Goal: Communication & Community: Answer question/provide support

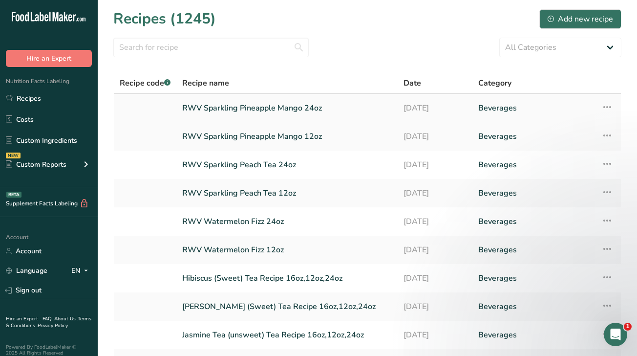
click at [264, 109] on link "RWV Sparkling Pineapple Mango 24oz" at bounding box center [287, 108] width 210 height 21
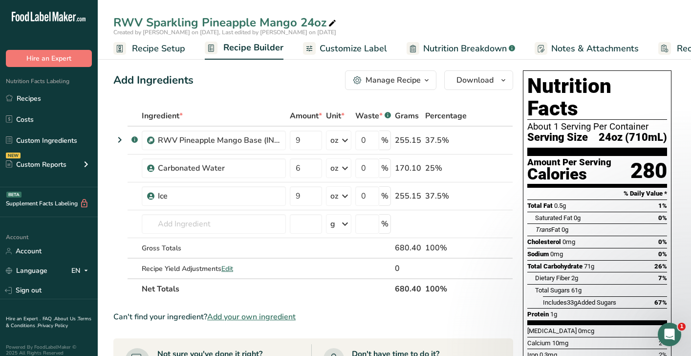
drag, startPoint x: 600, startPoint y: 114, endPoint x: 671, endPoint y: 114, distance: 70.4
click at [637, 114] on div "Nutrition Facts About 1 Serving Per Container Serving Size 24oz (710mL) Amount …" at bounding box center [597, 237] width 149 height 335
copy span "24oz (710mL)"
click at [446, 44] on span "Nutrition Breakdown" at bounding box center [465, 48] width 84 height 13
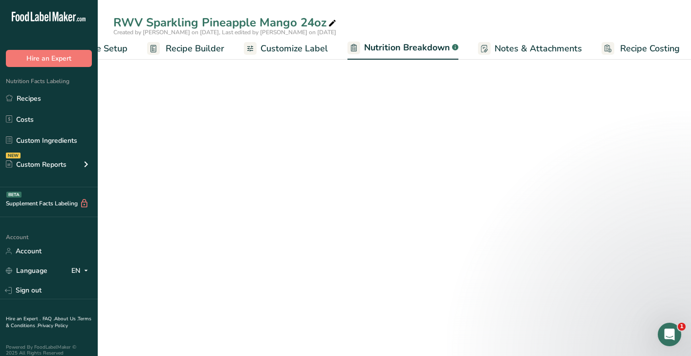
select select "Calories"
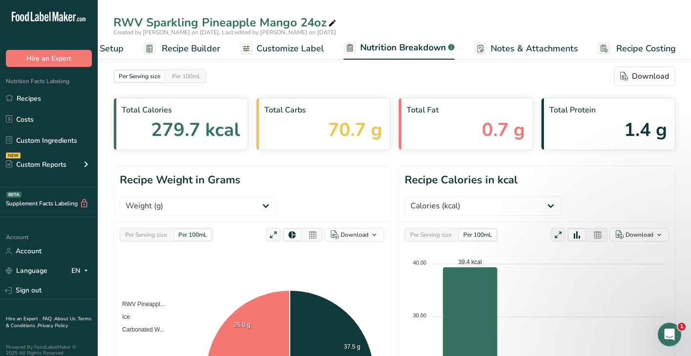
click at [266, 58] on link "Customize Label" at bounding box center [282, 49] width 84 height 22
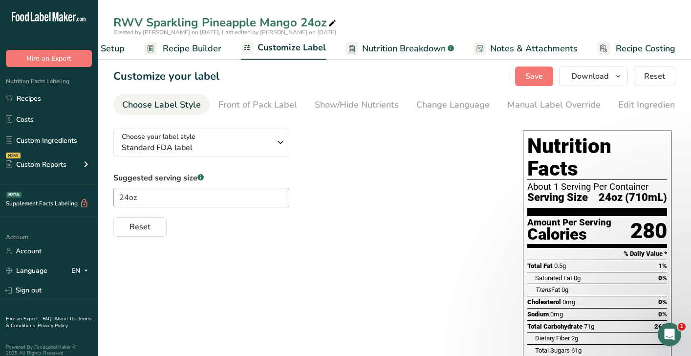
click at [200, 41] on link "Recipe Builder" at bounding box center [182, 49] width 77 height 22
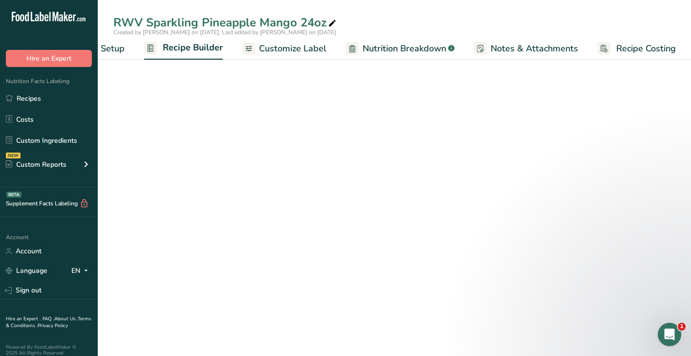
scroll to position [0, 61]
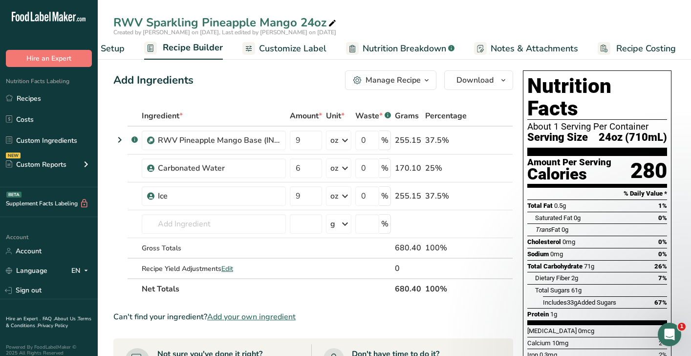
click at [124, 47] on ul "Recipe Setup Recipe Builder Customize Label Nutrition Breakdown .a-a{fill:#3473…" at bounding box center [366, 48] width 658 height 23
click at [117, 47] on span "Recipe Setup" at bounding box center [97, 48] width 53 height 13
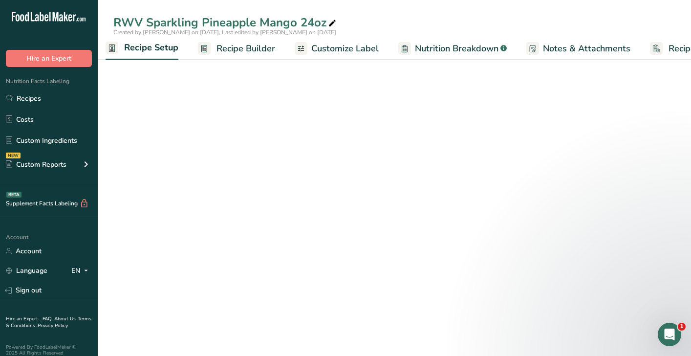
scroll to position [0, 3]
select select "18"
select select "22"
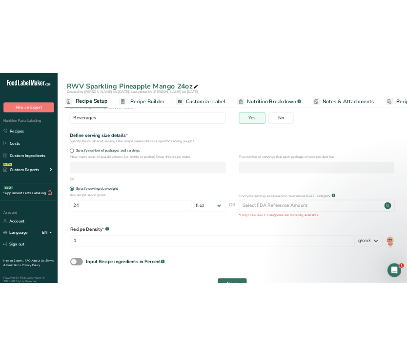
scroll to position [96, 0]
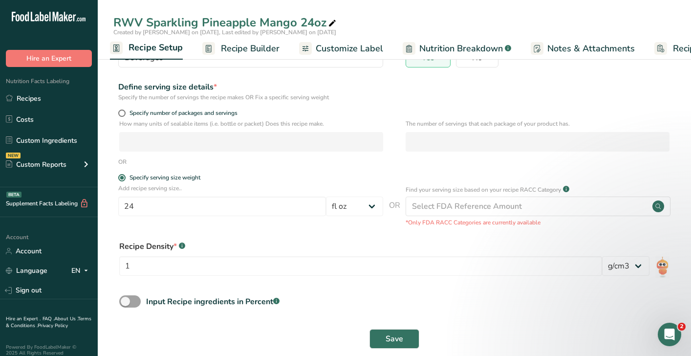
select select "18"
select select "22"
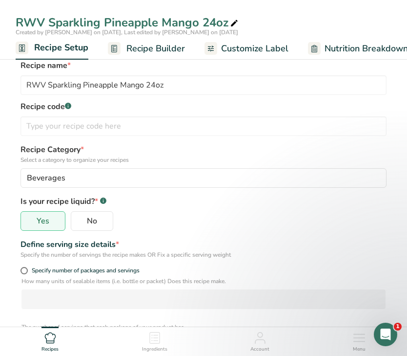
scroll to position [0, 0]
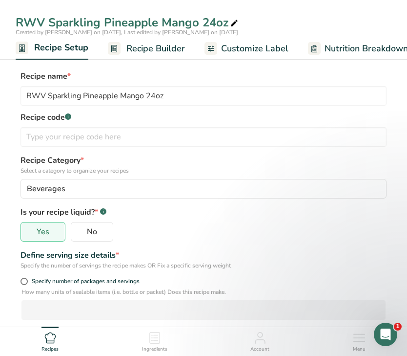
click at [144, 45] on span "Recipe Builder" at bounding box center [156, 48] width 59 height 13
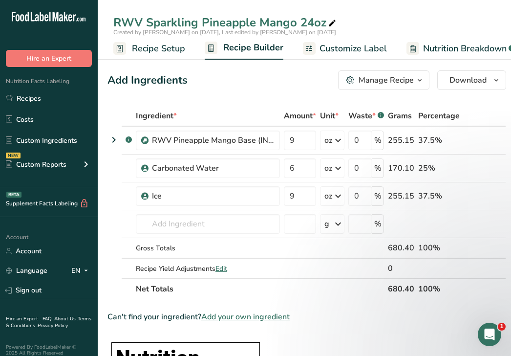
click at [460, 48] on span "Nutrition Breakdown" at bounding box center [465, 48] width 84 height 13
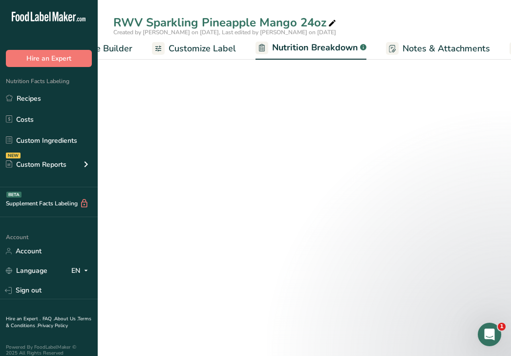
select select "Calories"
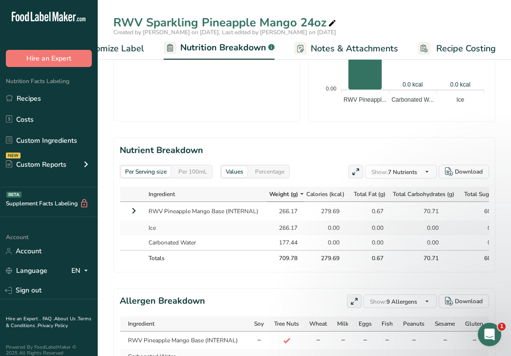
scroll to position [527, 0]
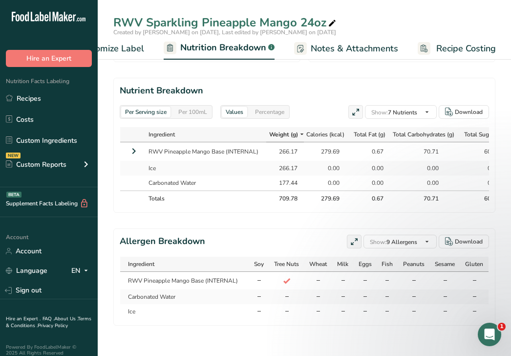
click at [135, 154] on icon at bounding box center [134, 151] width 12 height 18
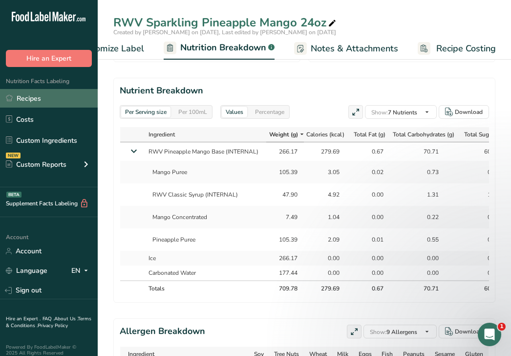
click at [48, 94] on link "Recipes" at bounding box center [49, 98] width 98 height 19
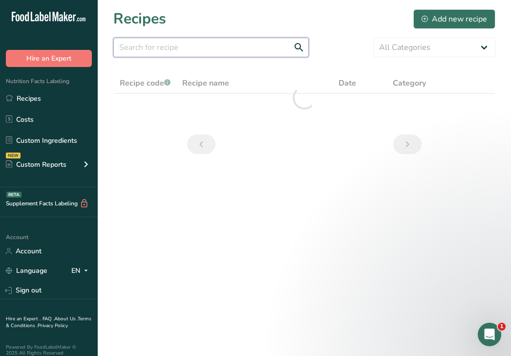
click at [242, 44] on input "text" at bounding box center [210, 48] width 195 height 20
type input "24"
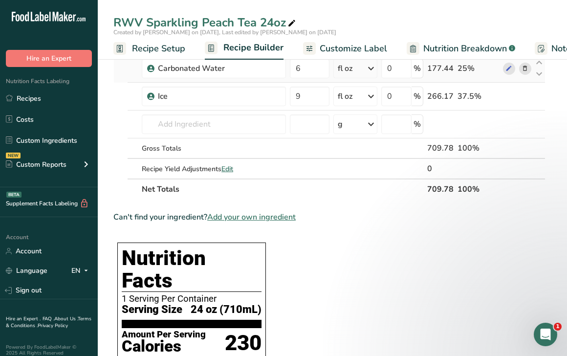
scroll to position [84, 0]
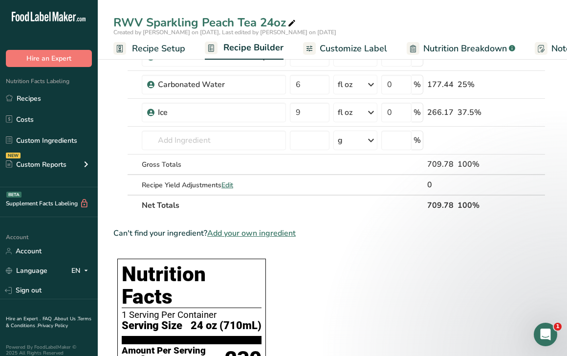
click at [450, 50] on span "Nutrition Breakdown" at bounding box center [465, 48] width 84 height 13
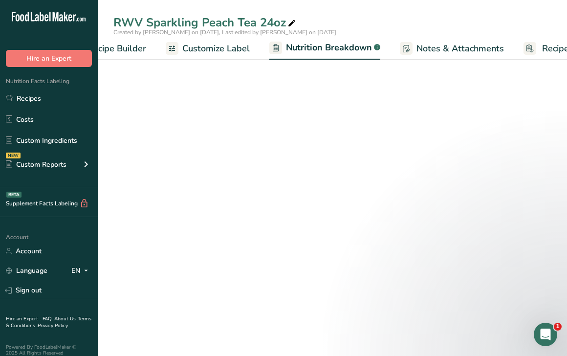
select select "Calories"
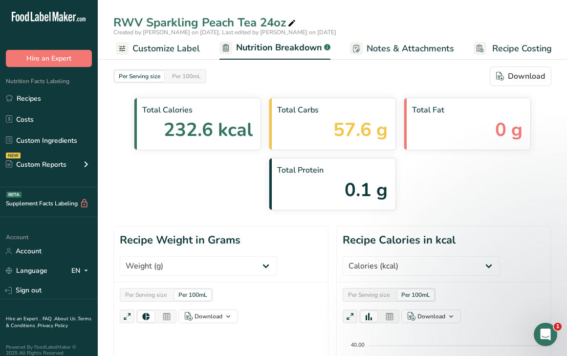
click at [163, 54] on span "Customize Label" at bounding box center [165, 48] width 67 height 13
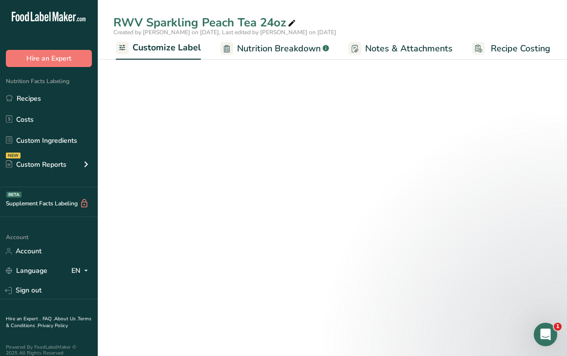
scroll to position [0, 185]
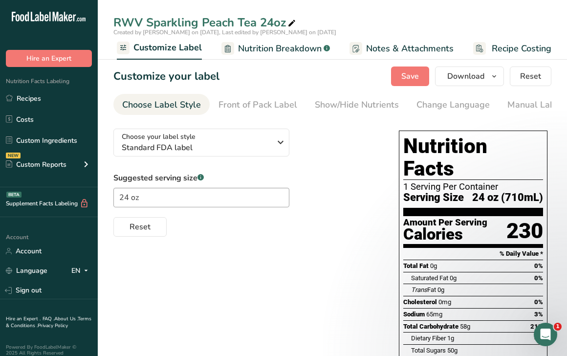
click at [254, 45] on span "Nutrition Breakdown" at bounding box center [280, 48] width 84 height 13
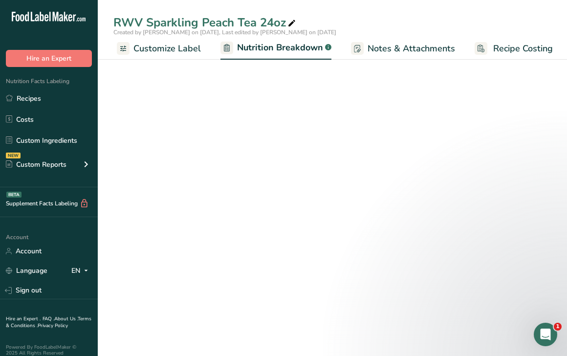
scroll to position [0, 186]
select select "Calories"
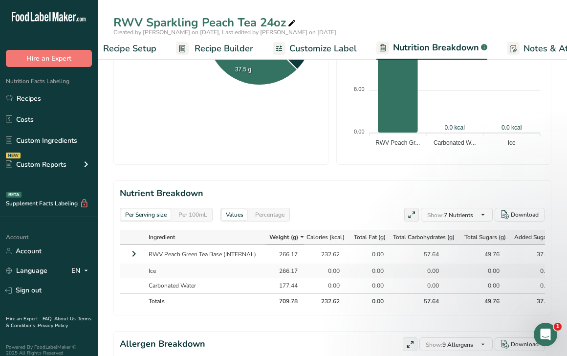
scroll to position [0, 0]
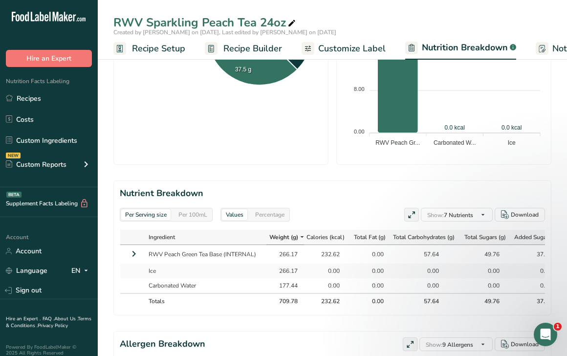
click at [244, 43] on span "Recipe Builder" at bounding box center [252, 48] width 59 height 13
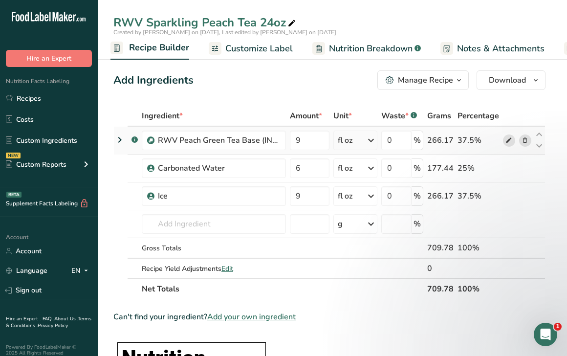
click at [509, 142] on icon at bounding box center [508, 140] width 7 height 10
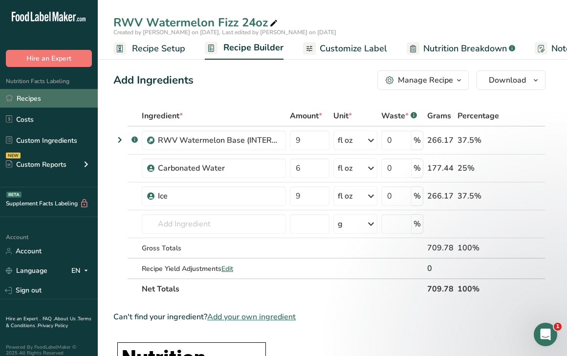
click at [60, 96] on link "Recipes" at bounding box center [49, 98] width 98 height 19
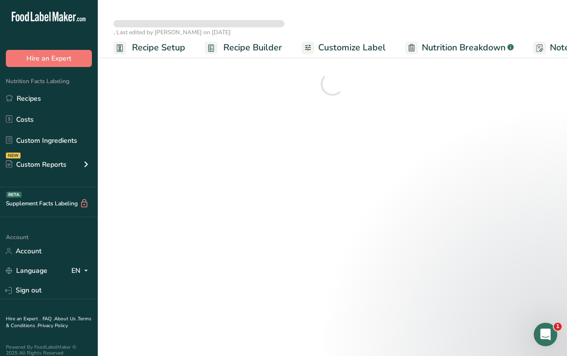
click at [425, 54] on span "Nutrition Breakdown" at bounding box center [464, 47] width 84 height 13
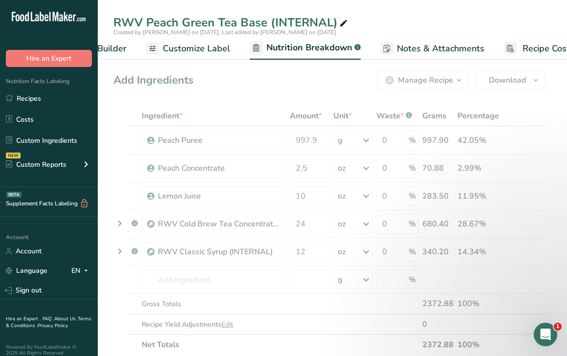
select select "Calories"
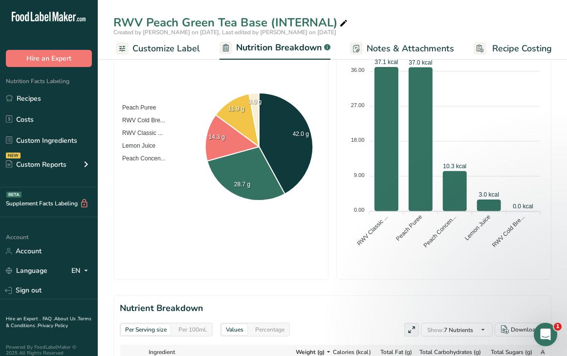
scroll to position [53, 0]
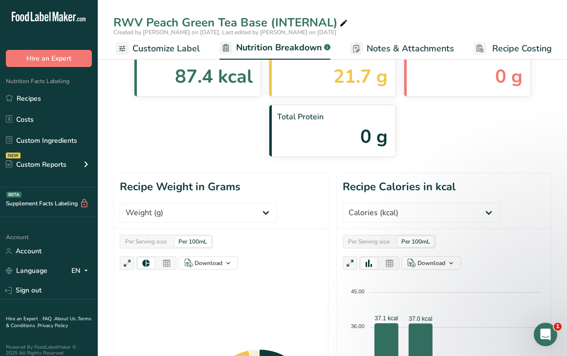
click at [169, 51] on span "Customize Label" at bounding box center [165, 48] width 67 height 13
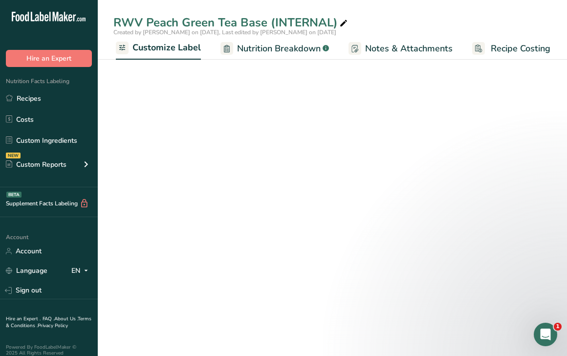
scroll to position [0, 185]
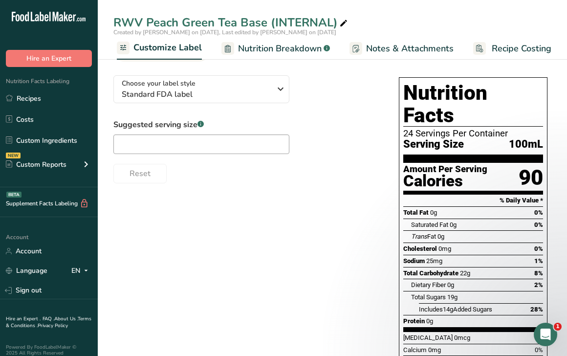
click at [248, 37] on ul "Recipe Setup Recipe Builder Customize Label Nutrition Breakdown .a-a{fill:#3473…" at bounding box center [242, 48] width 658 height 23
click at [251, 47] on span "Nutrition Breakdown" at bounding box center [280, 48] width 84 height 13
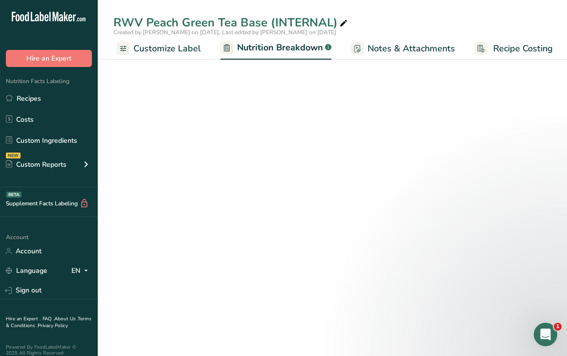
scroll to position [0, 186]
select select "Calories"
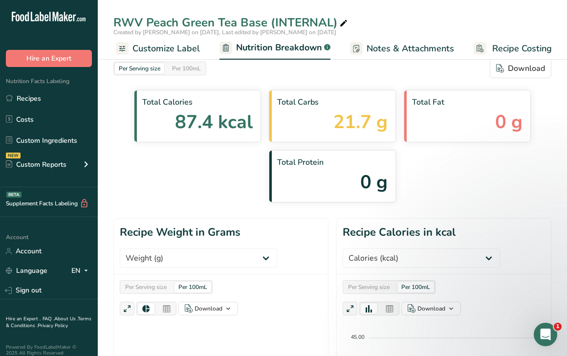
scroll to position [0, 0]
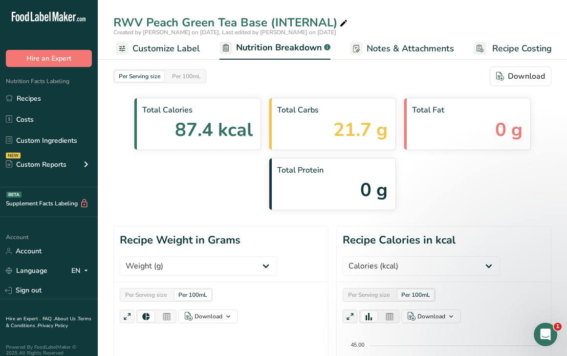
click at [186, 49] on span "Customize Label" at bounding box center [165, 48] width 67 height 13
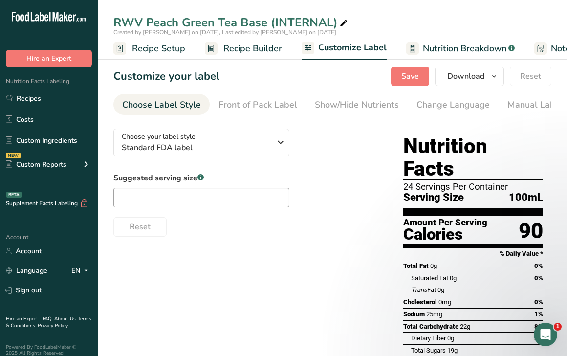
click at [239, 46] on span "Recipe Builder" at bounding box center [252, 48] width 59 height 13
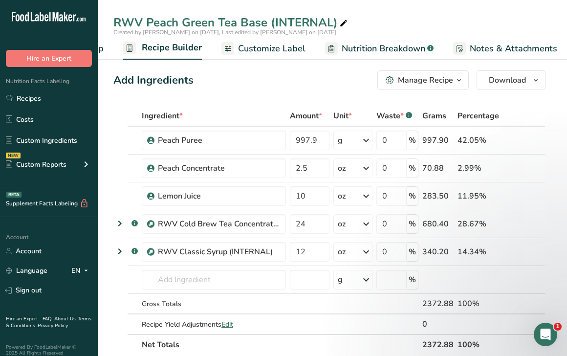
scroll to position [0, 94]
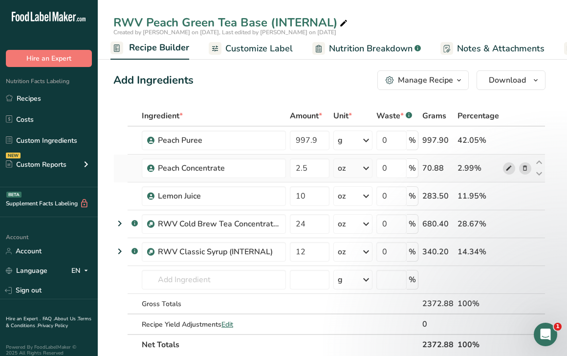
click at [507, 165] on icon at bounding box center [508, 168] width 7 height 10
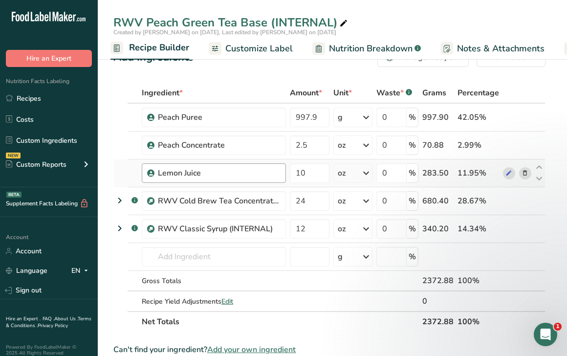
scroll to position [0, 0]
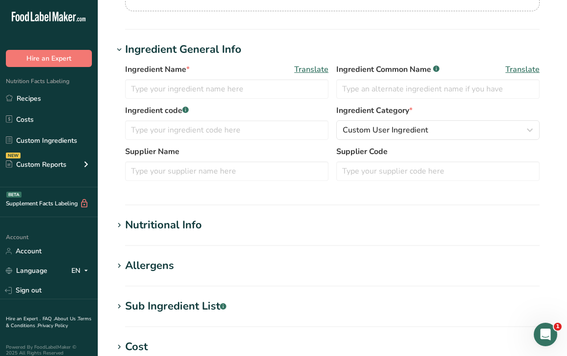
type input "Peach Concentrate"
type input "M-VJ036FP"
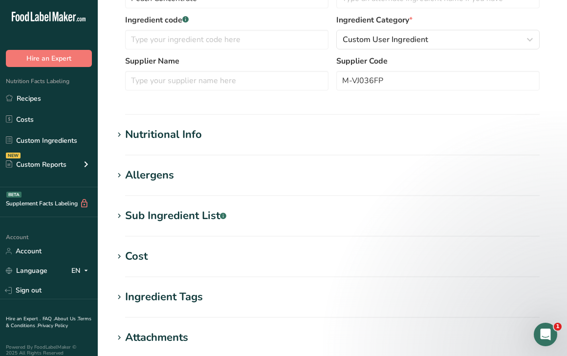
scroll to position [250, 0]
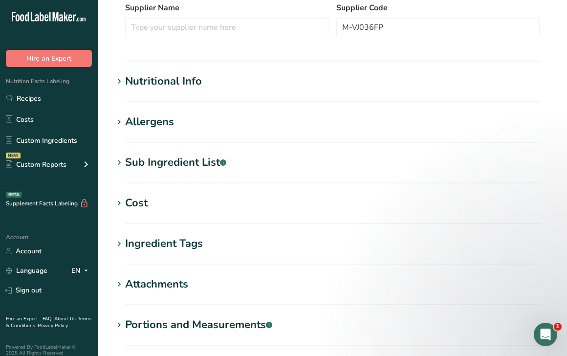
click at [177, 83] on div "Nutritional Info" at bounding box center [163, 81] width 77 height 16
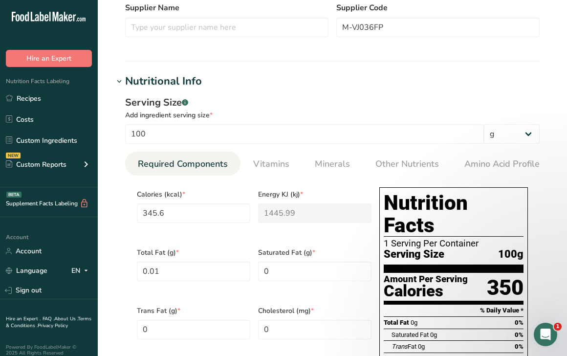
click at [179, 80] on div "Nutritional Info" at bounding box center [163, 81] width 77 height 16
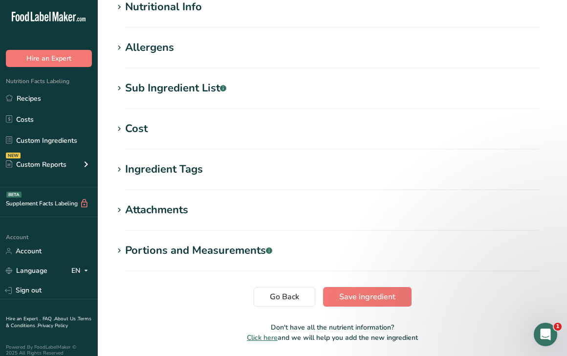
scroll to position [313, 0]
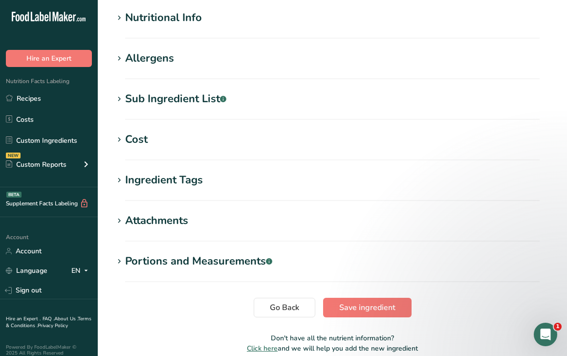
click at [159, 53] on div "Allergens" at bounding box center [149, 58] width 49 height 16
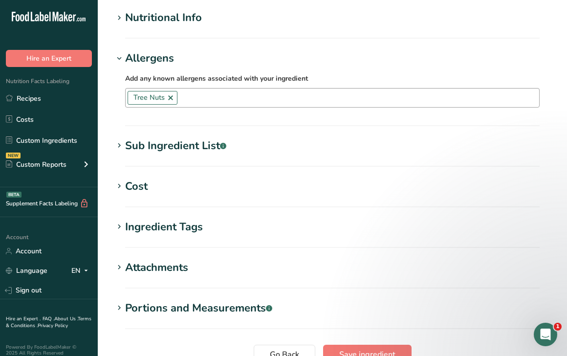
click at [170, 97] on link at bounding box center [171, 98] width 8 height 8
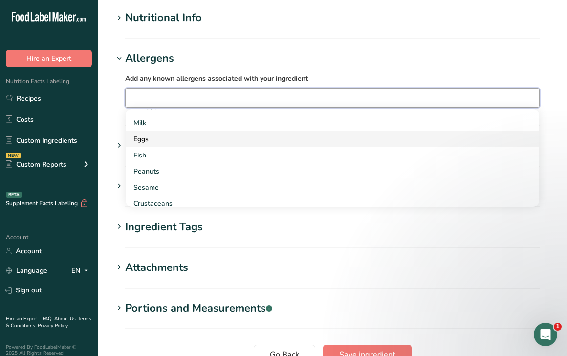
scroll to position [102, 0]
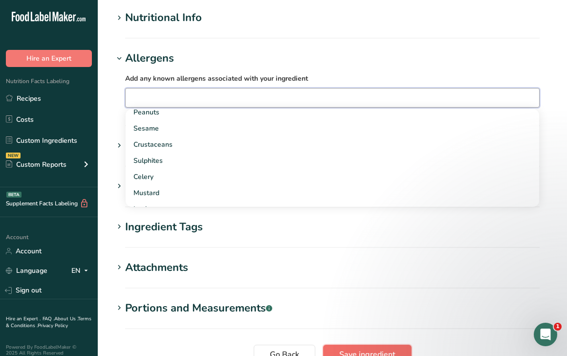
click at [367, 345] on button "Save ingredient" at bounding box center [367, 354] width 88 height 20
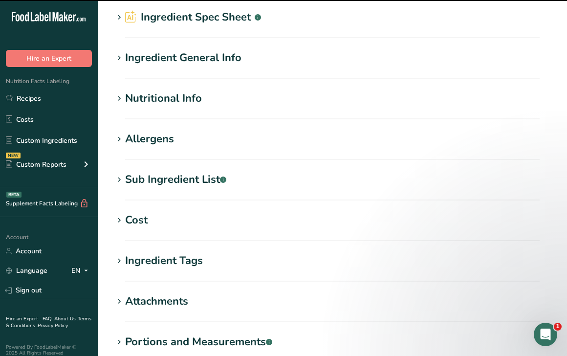
scroll to position [0, 0]
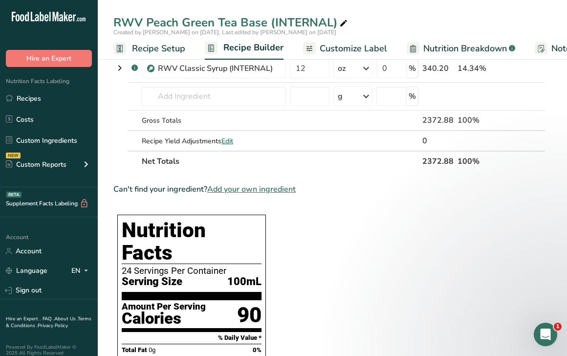
scroll to position [427, 0]
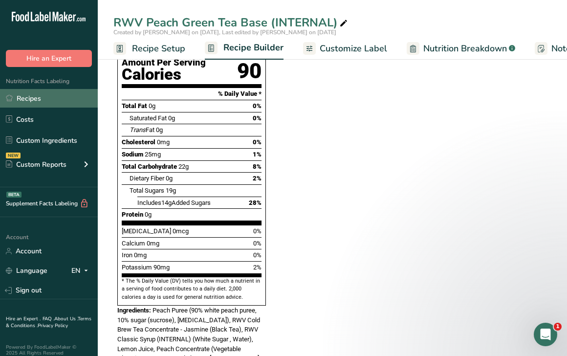
click at [53, 100] on link "Recipes" at bounding box center [49, 98] width 98 height 19
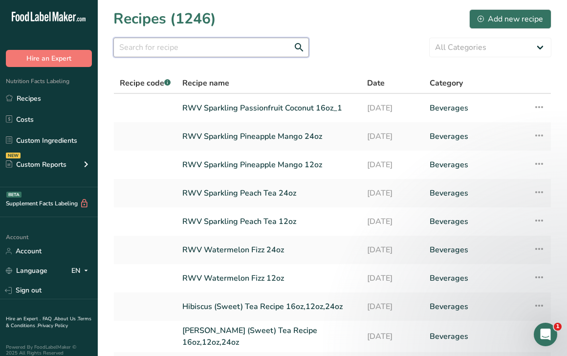
click at [165, 45] on input "text" at bounding box center [210, 48] width 195 height 20
type input "24"
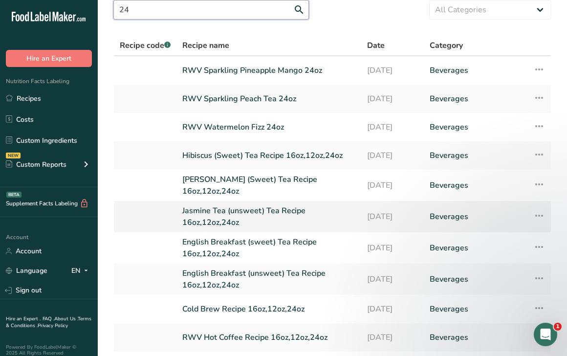
scroll to position [37, 0]
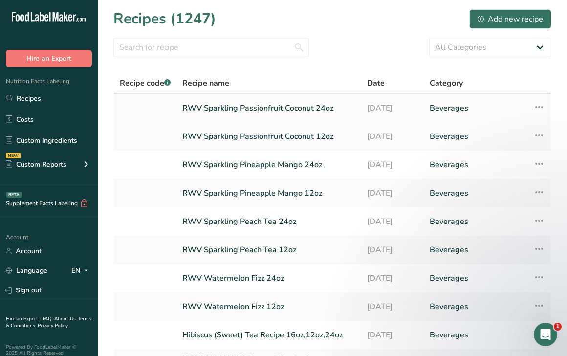
click at [250, 112] on link "RWV Sparkling Passionfruit Coconut 24oz" at bounding box center [268, 108] width 173 height 21
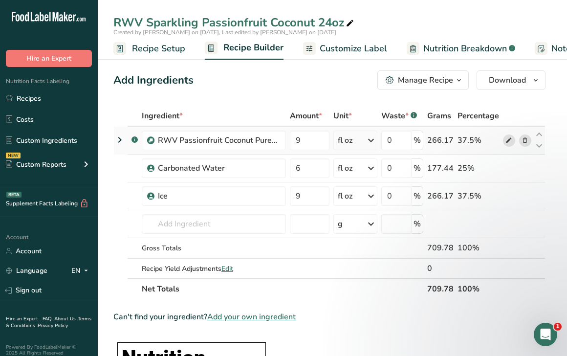
click at [503, 140] on span at bounding box center [509, 140] width 12 height 12
click at [438, 52] on span "Nutrition Breakdown" at bounding box center [465, 48] width 84 height 13
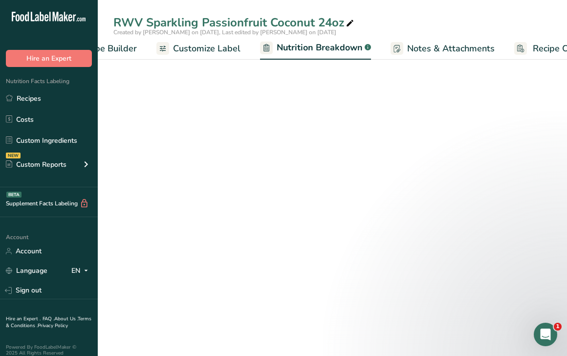
select select "Calories"
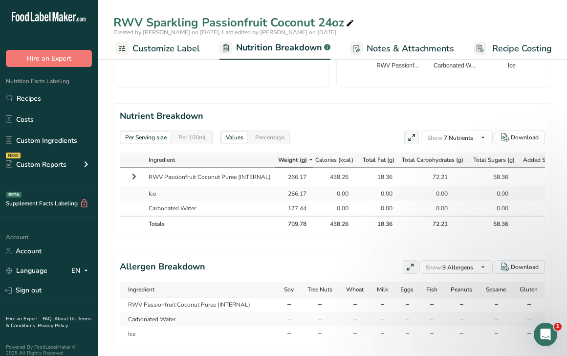
scroll to position [524, 0]
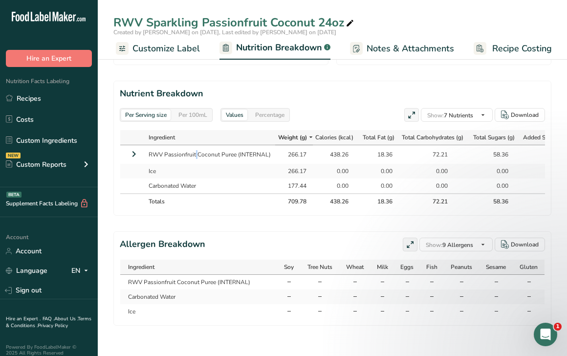
click at [179, 150] on td "RWV Passionfruit Coconut Puree (INTERNAL)" at bounding box center [209, 154] width 131 height 19
click at [130, 156] on icon at bounding box center [134, 154] width 12 height 18
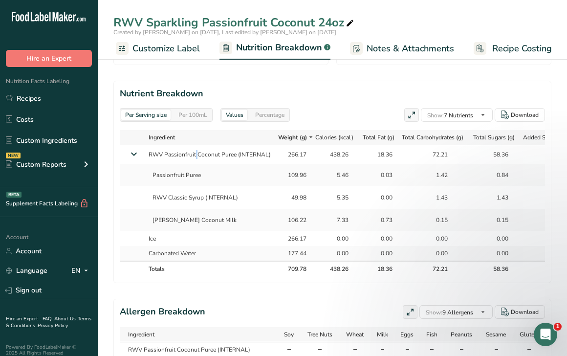
click at [133, 153] on icon at bounding box center [134, 154] width 18 height 12
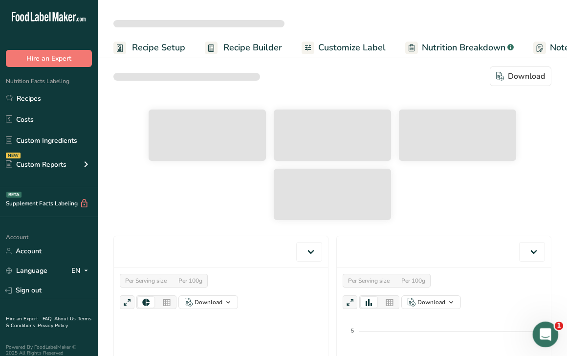
click at [540, 327] on icon "Open Intercom Messenger" at bounding box center [544, 333] width 16 height 16
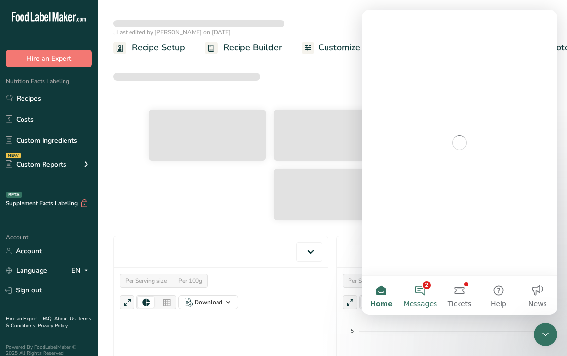
select select "Calories"
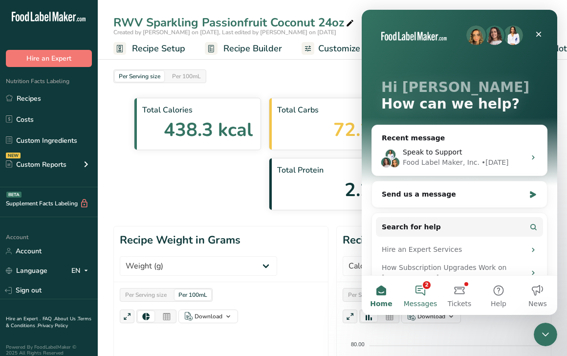
click at [421, 290] on button "2 Messages" at bounding box center [420, 295] width 39 height 39
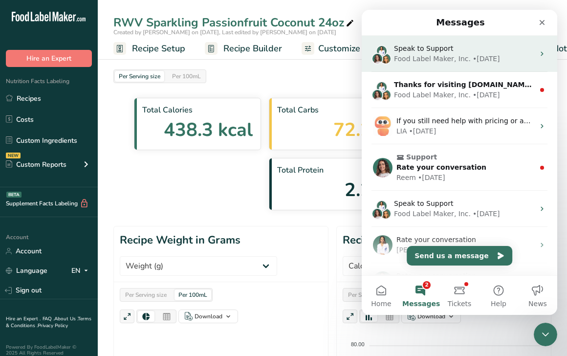
click at [450, 58] on div "Food Label Maker, Inc." at bounding box center [432, 59] width 77 height 10
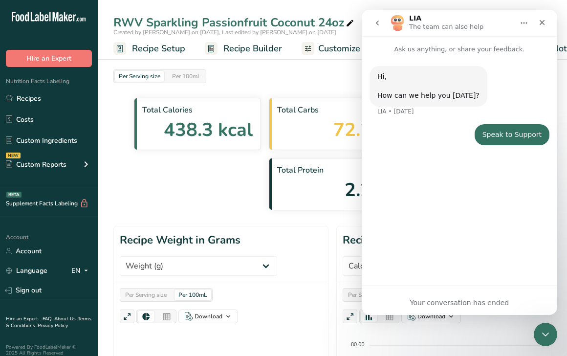
click at [448, 306] on div "Your conversation has ended" at bounding box center [459, 303] width 195 height 10
click at [378, 21] on icon "go back" at bounding box center [377, 23] width 3 height 5
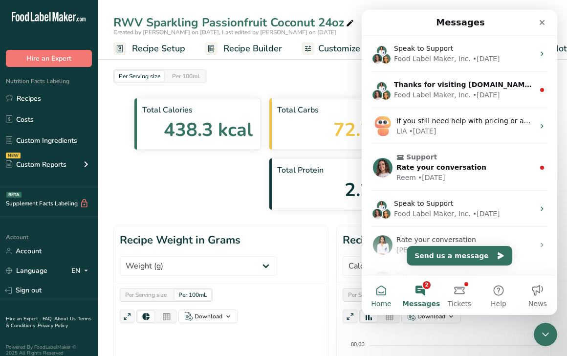
click at [389, 293] on button "Home" at bounding box center [381, 295] width 39 height 39
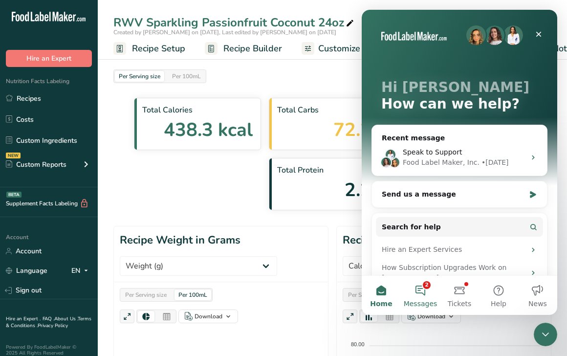
click at [416, 297] on button "2 Messages" at bounding box center [420, 295] width 39 height 39
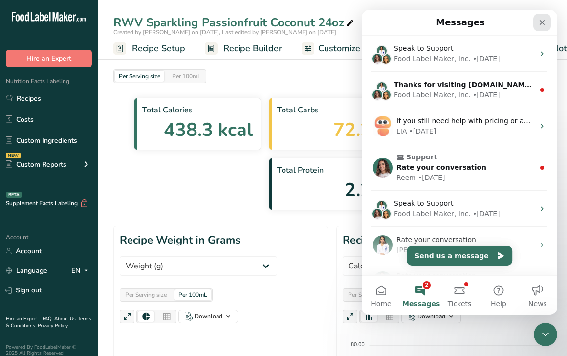
click at [545, 26] on icon "Close" at bounding box center [542, 23] width 8 height 8
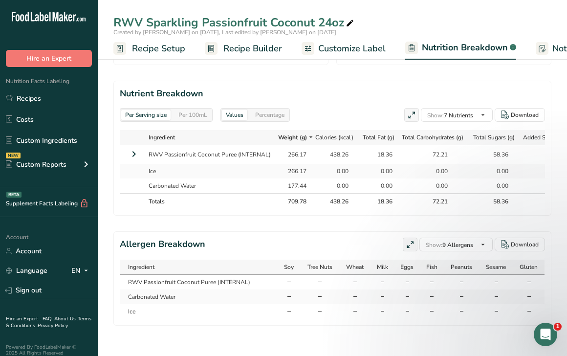
click at [135, 158] on icon at bounding box center [134, 154] width 12 height 18
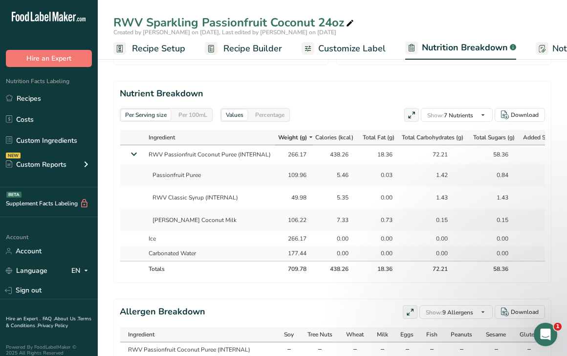
click at [133, 155] on icon at bounding box center [134, 154] width 18 height 12
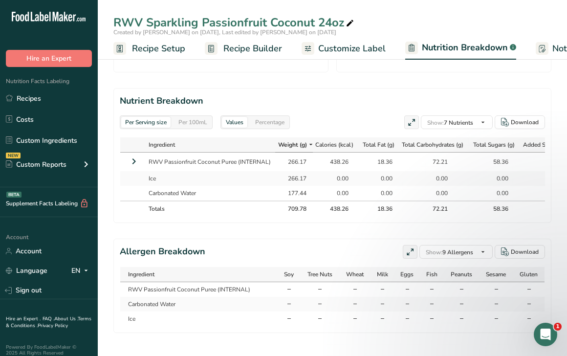
scroll to position [516, 0]
click at [140, 160] on td at bounding box center [132, 162] width 24 height 19
click at [136, 160] on icon at bounding box center [134, 162] width 12 height 18
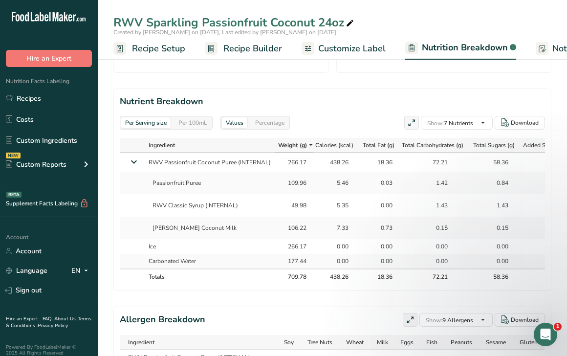
click at [191, 122] on div "Per 100mL" at bounding box center [192, 122] width 37 height 11
click at [161, 125] on div "Per Serving size" at bounding box center [145, 122] width 49 height 11
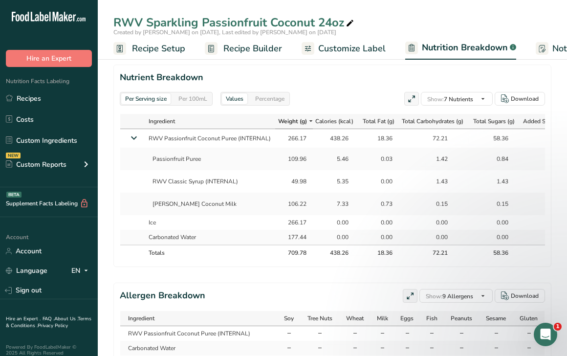
scroll to position [546, 0]
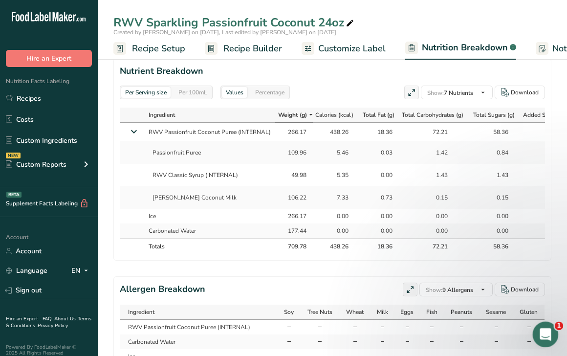
click at [550, 336] on div "Open Intercom Messenger" at bounding box center [544, 333] width 32 height 32
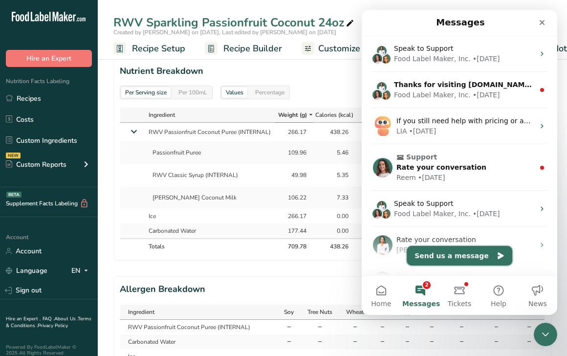
click at [455, 255] on button "Send us a message" at bounding box center [459, 256] width 106 height 20
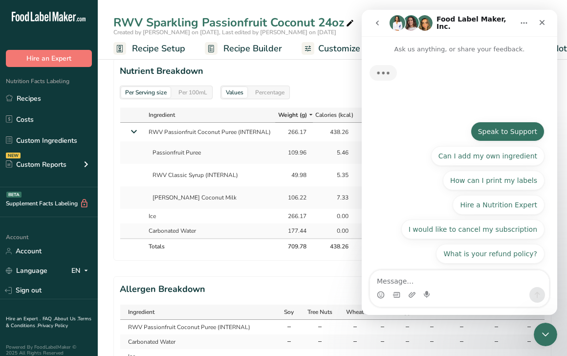
click at [509, 128] on button "Speak to Support" at bounding box center [507, 132] width 74 height 20
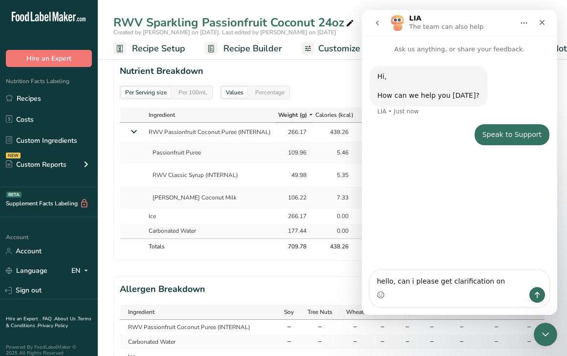
click at [217, 19] on div "RWV Sparkling Passionfruit Coconut 24oz" at bounding box center [234, 23] width 242 height 18
click at [217, 19] on input "RWV Sparkling Passionfruit Coconut 24oz" at bounding box center [332, 23] width 438 height 18
click at [496, 278] on textarea "hello, can i please get clarification on" at bounding box center [459, 278] width 179 height 17
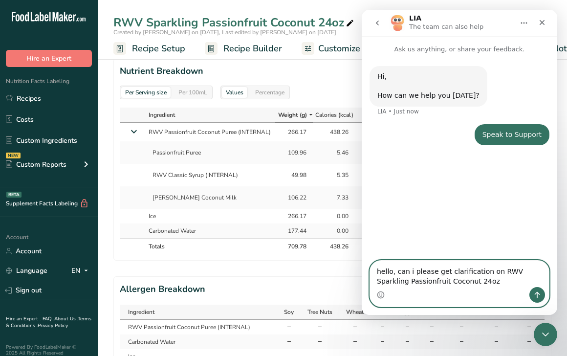
type textarea "hello, can i please get clarification on RWV Sparkling Passionfruit Coconut 24oz"
click at [534, 292] on icon "Send a message…" at bounding box center [537, 295] width 8 height 8
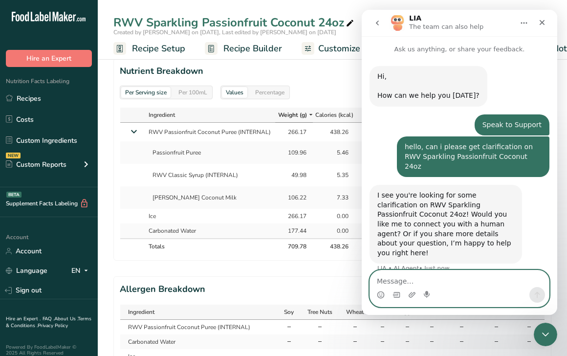
click at [456, 285] on textarea "Message…" at bounding box center [459, 278] width 179 height 17
type textarea "yes"
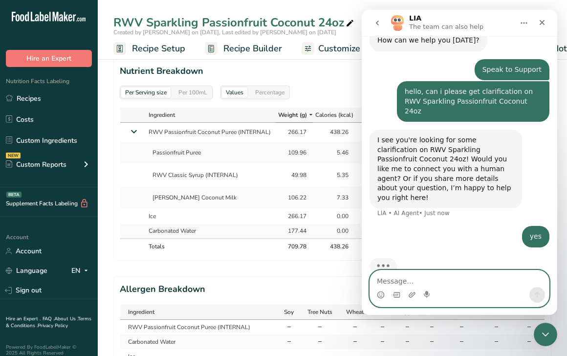
scroll to position [55, 0]
click at [425, 276] on textarea "Message…" at bounding box center [459, 278] width 179 height 17
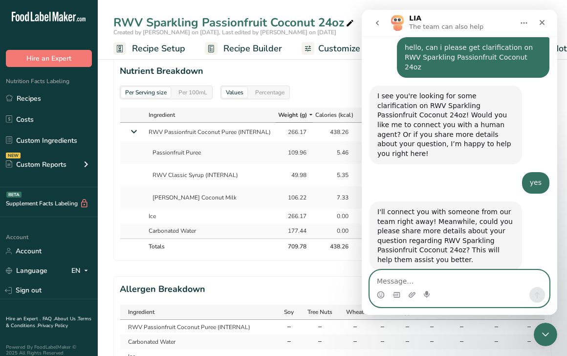
scroll to position [101, 0]
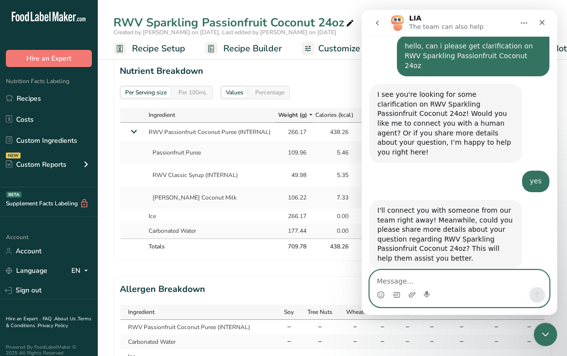
click at [396, 279] on textarea "Message…" at bounding box center [459, 278] width 179 height 17
type textarea "help clarifying the calorie breakdown"
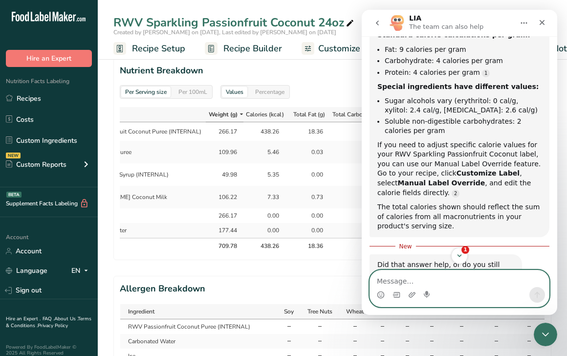
scroll to position [461, 0]
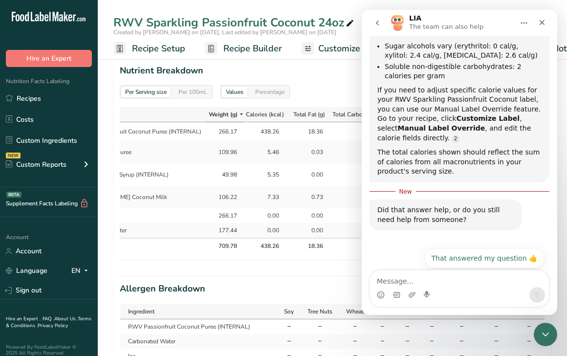
click at [484, 273] on button "No, I still need help 👤" at bounding box center [498, 283] width 91 height 20
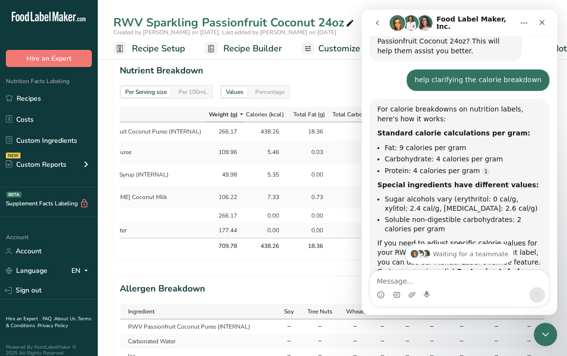
scroll to position [532, 0]
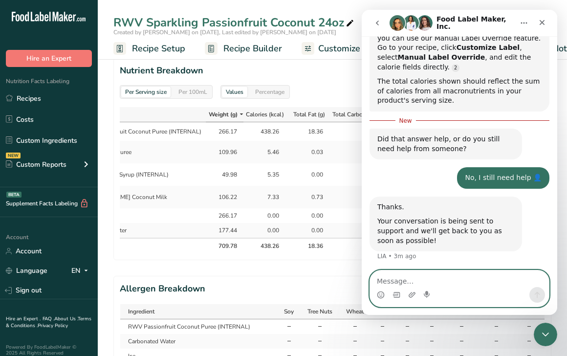
click at [439, 284] on textarea "Message…" at bounding box center [459, 278] width 179 height 17
click at [439, 279] on textarea "Message…" at bounding box center [459, 278] width 179 height 17
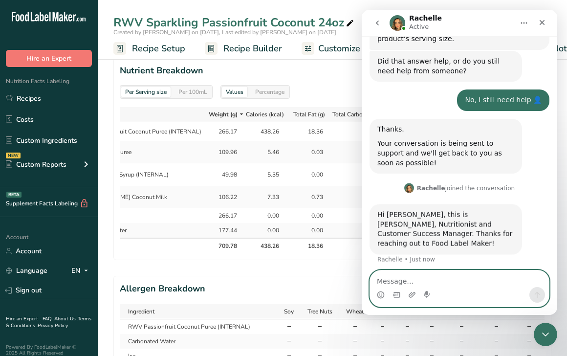
scroll to position [597, 0]
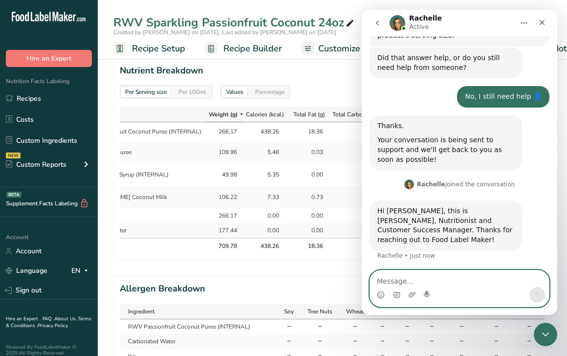
click at [448, 279] on textarea "Message…" at bounding box center [459, 278] width 179 height 17
type textarea "h"
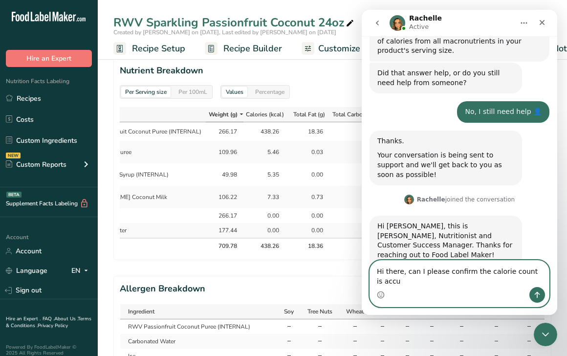
scroll to position [591, 0]
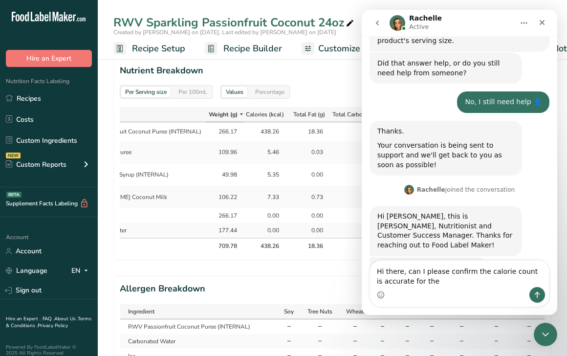
click at [242, 20] on div "RWV Sparkling Passionfruit Coconut 24oz" at bounding box center [234, 23] width 242 height 18
click at [242, 20] on input "RWV Sparkling Passionfruit Coconut 24oz" at bounding box center [332, 23] width 438 height 18
click at [457, 288] on div "Intercom messenger" at bounding box center [459, 295] width 179 height 16
click at [457, 281] on textarea "Hi there, can I please confirm the calorie count is accurate for the" at bounding box center [459, 273] width 179 height 26
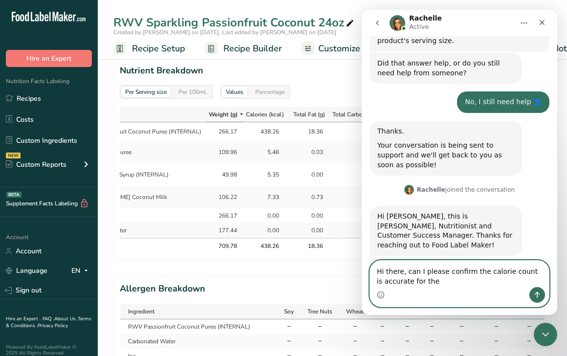
paste textarea "RWV Sparkling Passionfruit Coconut 24oz"
type textarea "Hi there, can I please confirm the calorie count is accurate for the RWV Sparkl…"
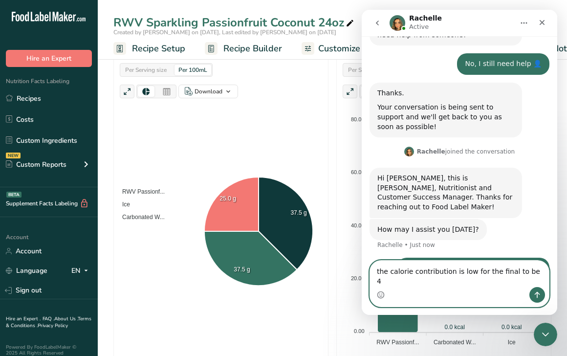
scroll to position [260, 0]
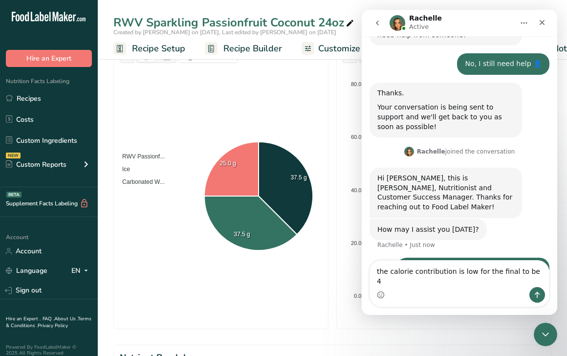
click at [244, 44] on span "Recipe Builder" at bounding box center [252, 48] width 59 height 13
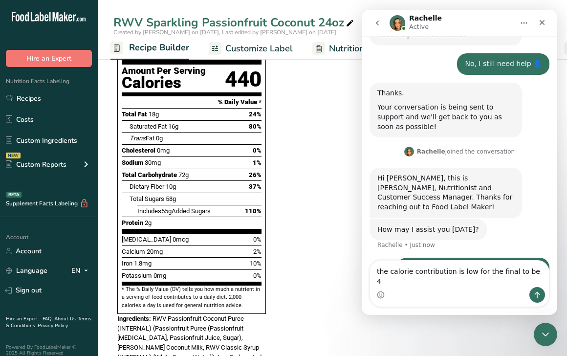
scroll to position [340, 0]
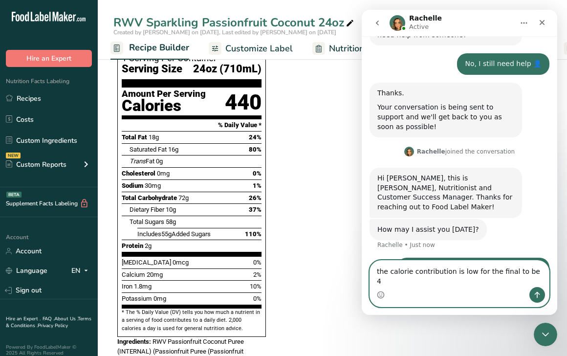
click at [534, 278] on textarea "the calorie contribution is low for the final to be 4" at bounding box center [459, 273] width 179 height 26
type textarea "the calorie contribution is low for the final to be 440"
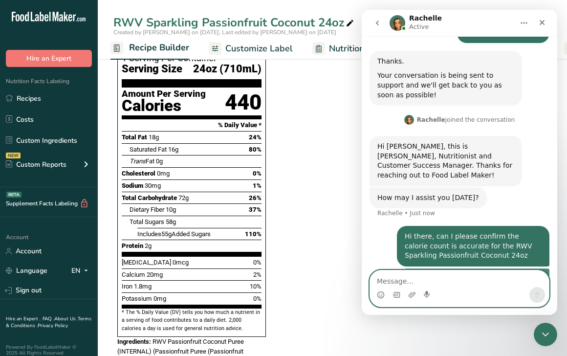
scroll to position [662, 0]
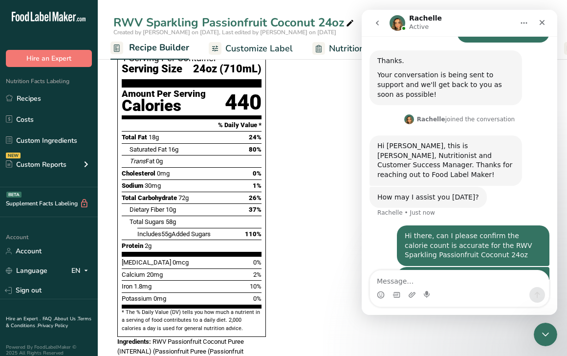
click at [255, 89] on div "440" at bounding box center [243, 102] width 37 height 26
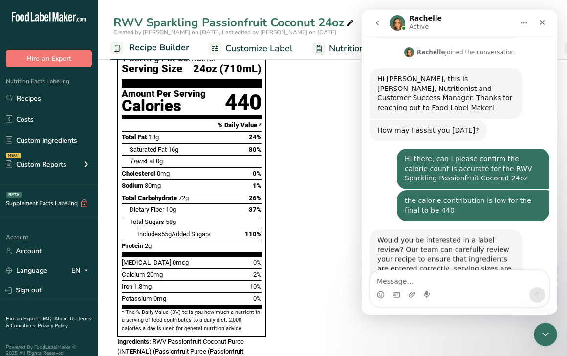
scroll to position [738, 0]
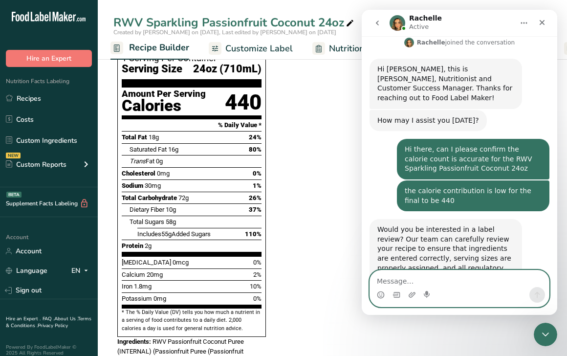
click at [450, 277] on textarea "Message…" at bounding box center [459, 278] width 179 height 17
type textarea "no thank you"
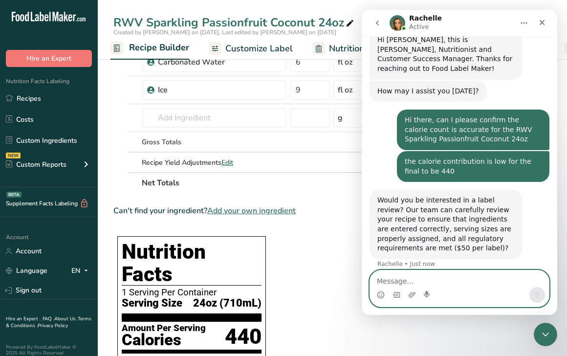
scroll to position [0, 0]
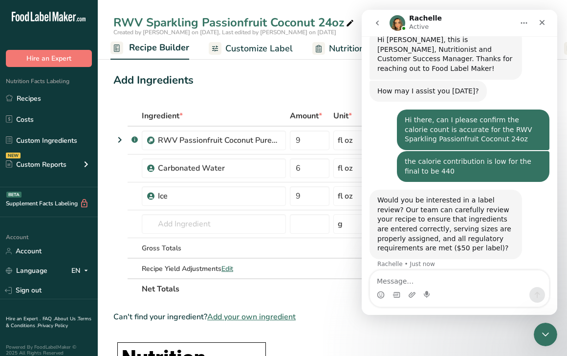
click at [345, 37] on ul "Recipe Setup Recipe Builder Customize Label Nutrition Breakdown .a-a{fill:#3473…" at bounding box center [332, 48] width 658 height 23
click at [342, 45] on span "Nutrition Breakdown" at bounding box center [371, 48] width 84 height 13
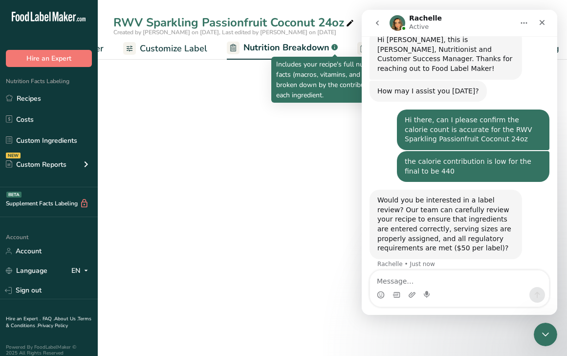
select select "Calories"
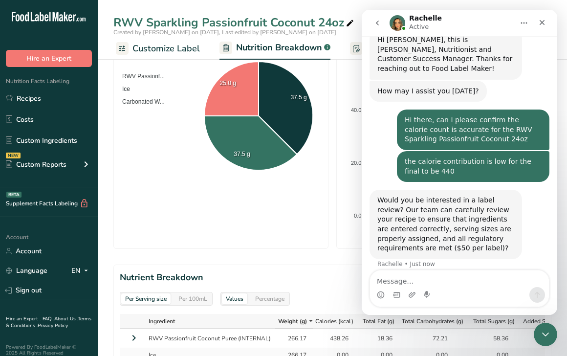
scroll to position [524, 0]
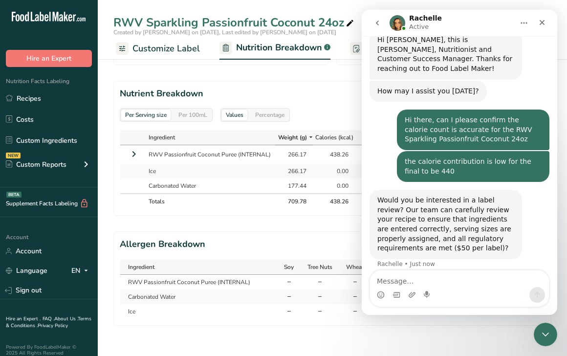
click at [134, 153] on icon at bounding box center [134, 154] width 12 height 18
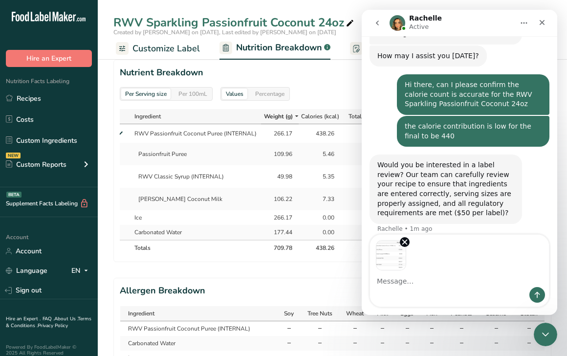
scroll to position [803, 0]
type textarea "i"
type textarea "c"
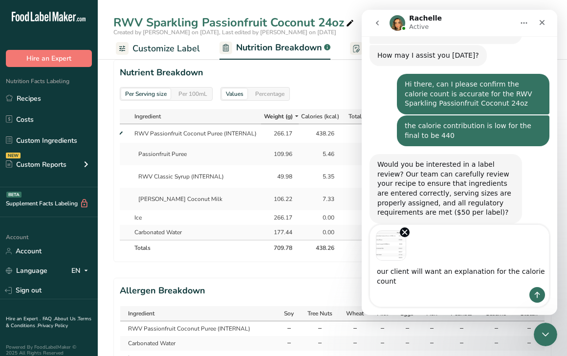
scroll to position [813, 0]
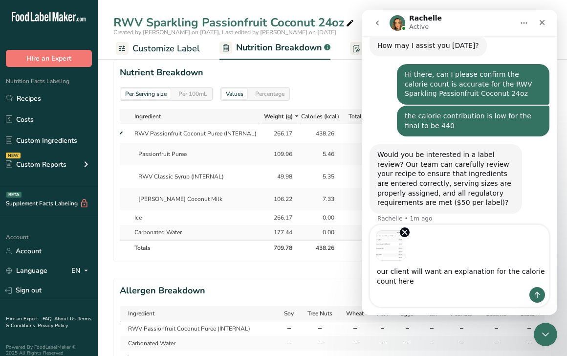
click at [408, 273] on textarea "our client will want an explanation for the calorie count here" at bounding box center [459, 273] width 179 height 26
click at [459, 270] on textarea "our client is asking for want an explanation for the calorie count here" at bounding box center [459, 273] width 179 height 26
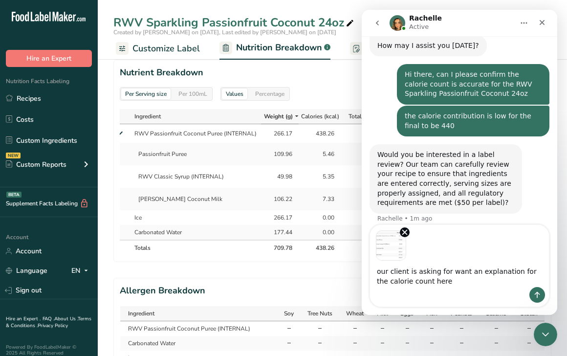
click at [459, 270] on textarea "our client is asking for want an explanation for the calorie count here" at bounding box center [459, 273] width 179 height 26
click at [457, 284] on textarea "our client is asking for an explanation for the calorie count here" at bounding box center [459, 273] width 179 height 26
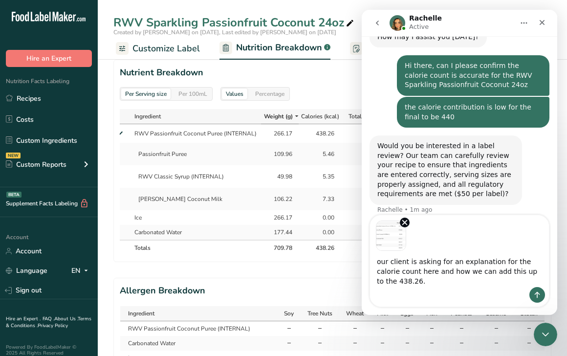
scroll to position [823, 0]
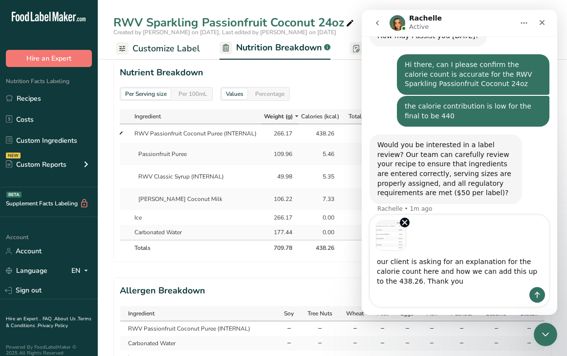
type textarea "our client is asking for an explanation for the calorie count here and how we c…"
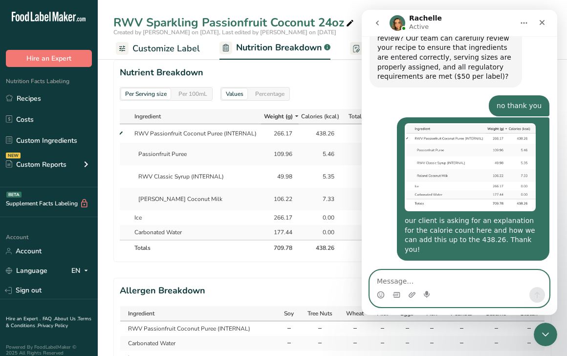
scroll to position [941, 0]
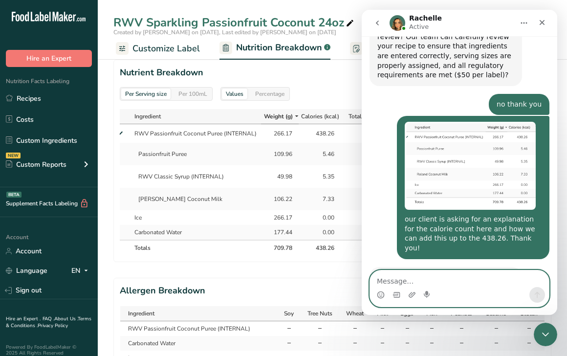
click at [432, 274] on textarea "Message…" at bounding box center [459, 278] width 179 height 17
type textarea "thank you!"
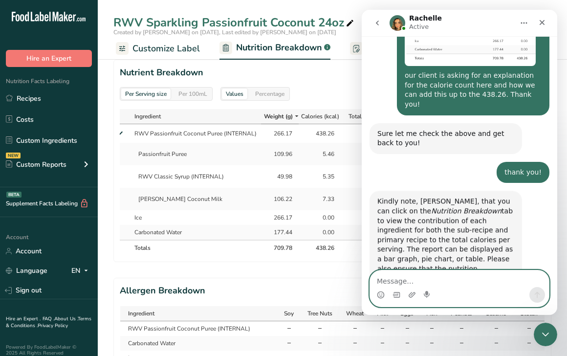
scroll to position [1094, 0]
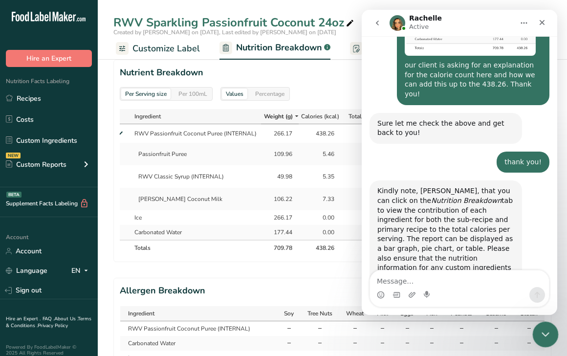
click at [544, 328] on icon "Close Intercom Messenger" at bounding box center [544, 333] width 12 height 12
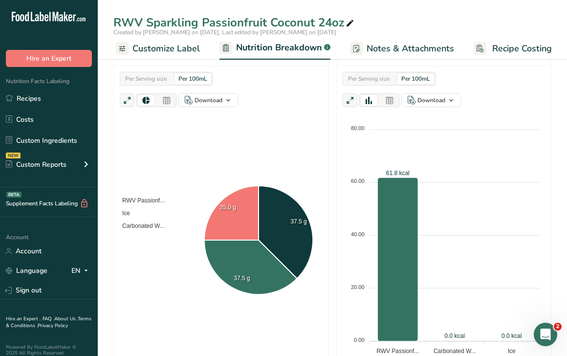
scroll to position [0, 0]
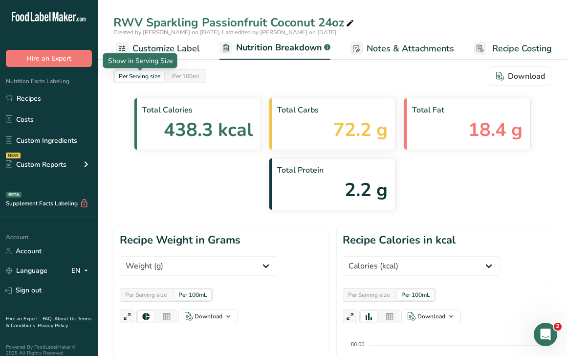
click at [143, 78] on div "Per Serving size" at bounding box center [139, 76] width 49 height 11
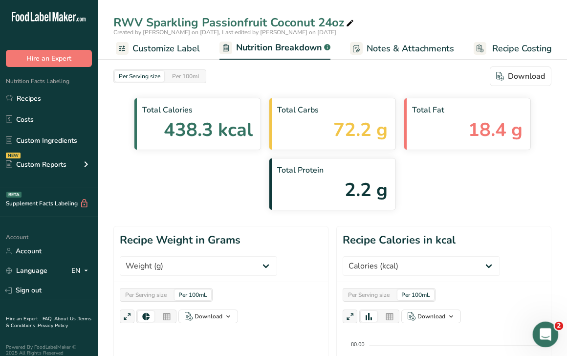
click at [547, 340] on div "Open Intercom Messenger" at bounding box center [544, 333] width 32 height 32
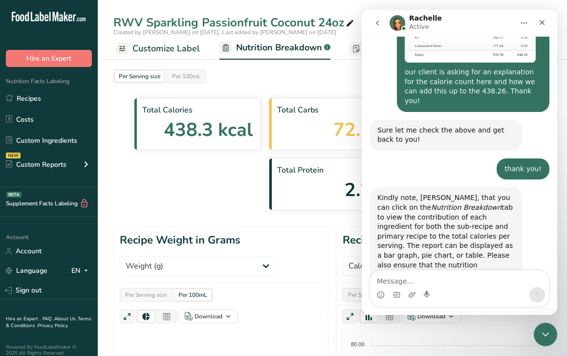
scroll to position [1094, 0]
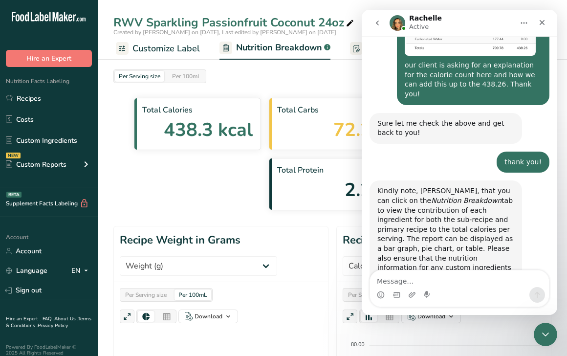
click at [453, 292] on link "[URL][DOMAIN_NAME]" at bounding box center [426, 301] width 98 height 18
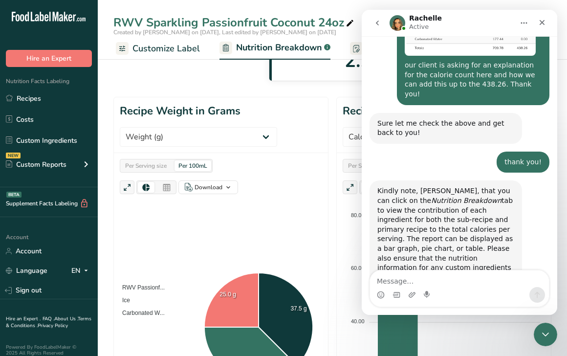
scroll to position [129, 0]
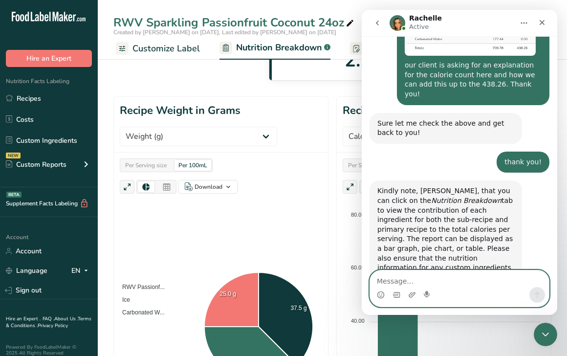
click at [444, 279] on textarea "Message…" at bounding box center [459, 278] width 179 height 17
click at [387, 283] on textarea "yes thats the screenshot I sent you" at bounding box center [459, 278] width 179 height 17
click at [484, 279] on textarea "yes thats the screenshot I sent you" at bounding box center [459, 278] width 179 height 17
type textarea "yes thats the screenshot I sent"
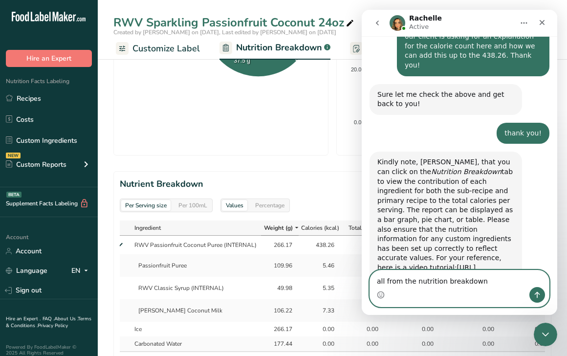
scroll to position [443, 0]
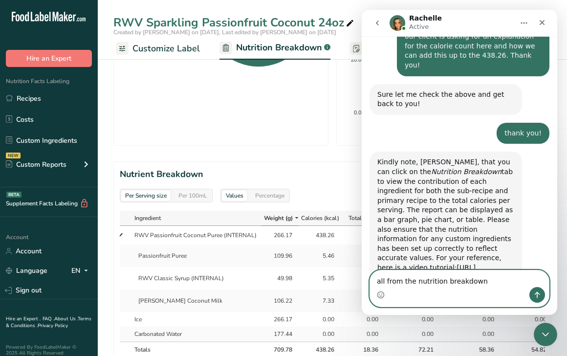
type textarea "all from the nutrition breakdown"
click at [535, 294] on icon "Send a message…" at bounding box center [537, 295] width 5 height 6
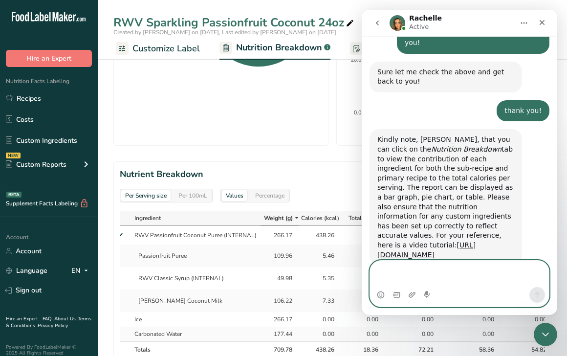
scroll to position [1155, 0]
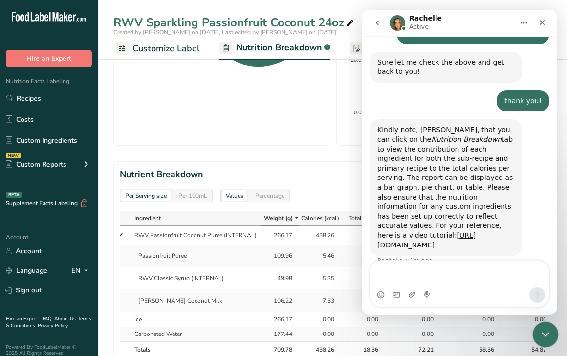
click at [543, 328] on icon "Close Intercom Messenger" at bounding box center [544, 333] width 12 height 12
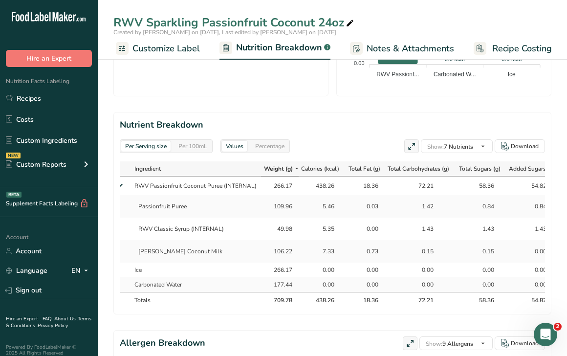
scroll to position [490, 0]
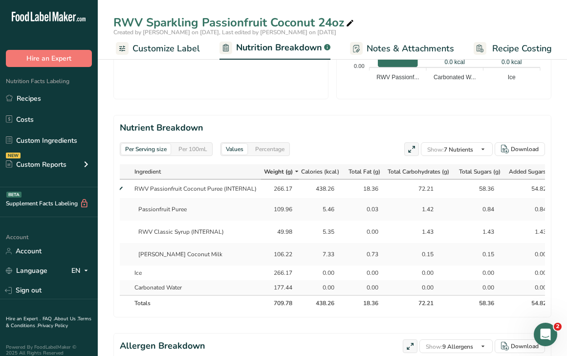
click at [264, 148] on div "Percentage" at bounding box center [269, 149] width 37 height 11
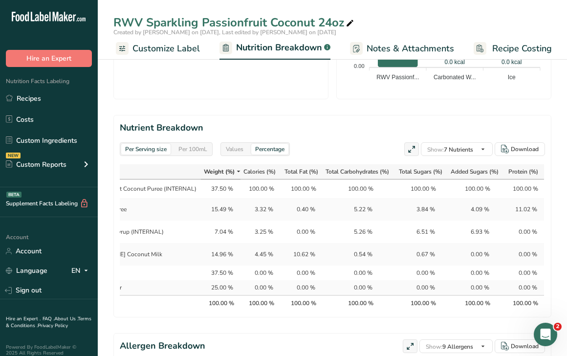
scroll to position [0, 0]
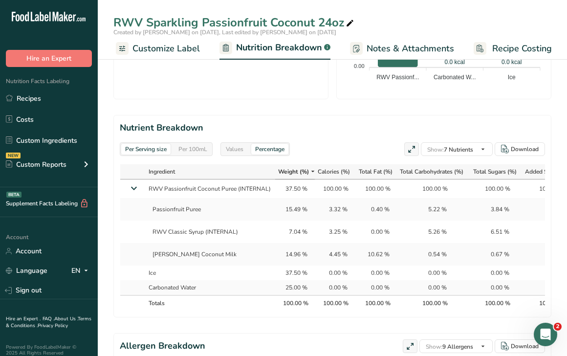
click at [241, 146] on div "Values" at bounding box center [234, 149] width 25 height 11
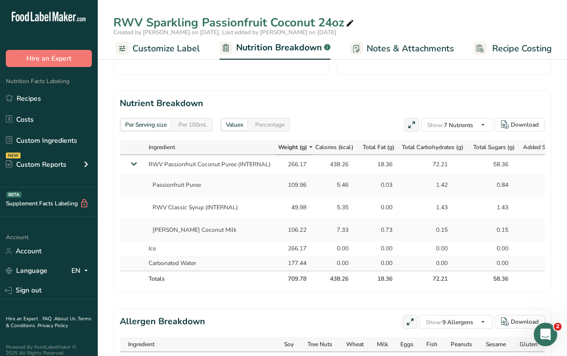
scroll to position [494, 0]
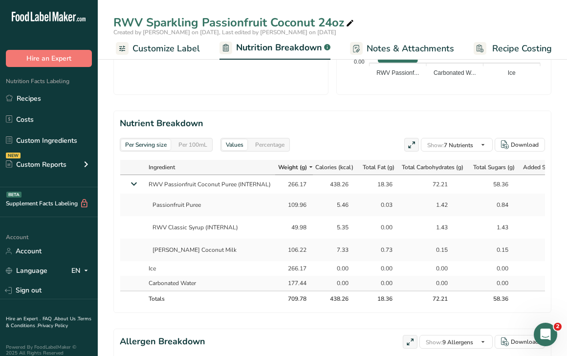
click at [159, 43] on span "Customize Label" at bounding box center [165, 48] width 67 height 13
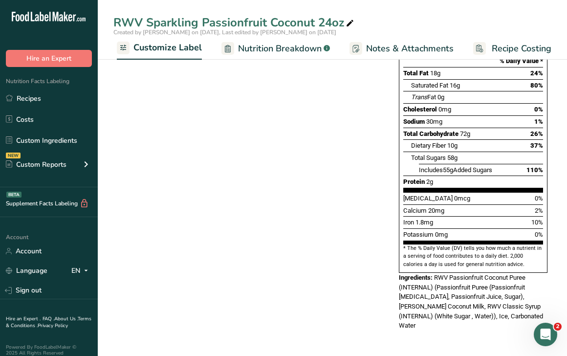
scroll to position [163, 0]
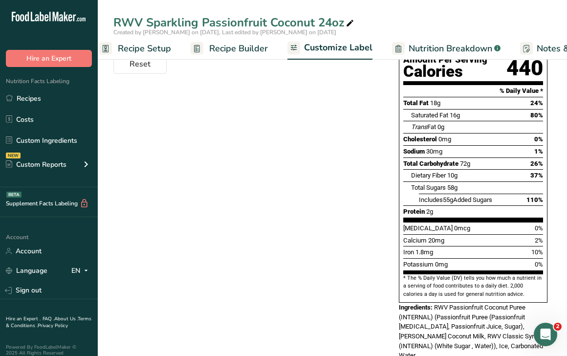
click at [223, 49] on span "Recipe Builder" at bounding box center [238, 48] width 59 height 13
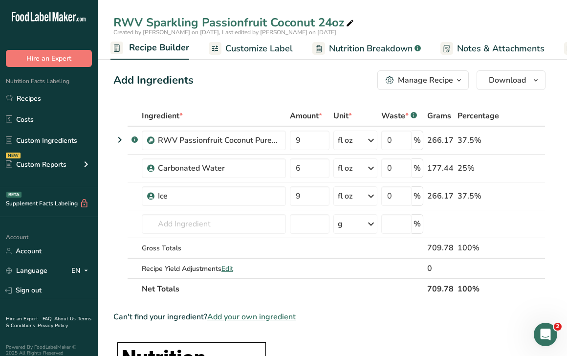
click at [162, 46] on span "Recipe Builder" at bounding box center [159, 47] width 60 height 13
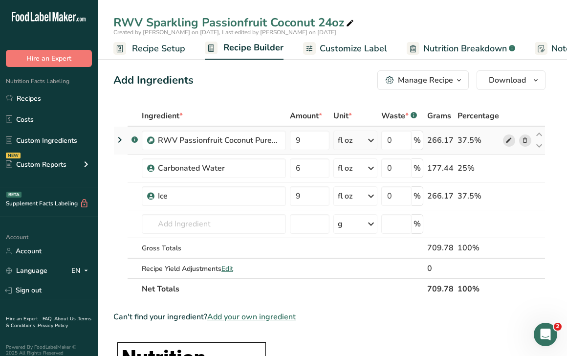
click at [506, 142] on icon at bounding box center [508, 140] width 7 height 10
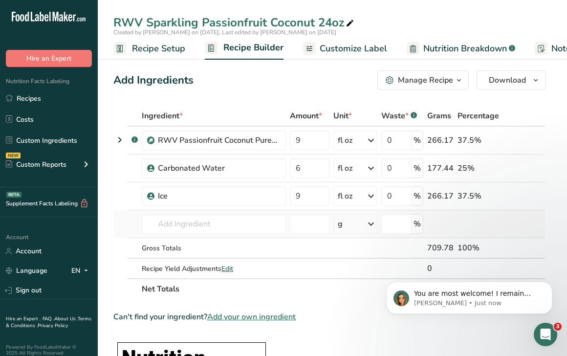
scroll to position [1388, 0]
click at [449, 297] on p "You are most welcome! I remain available should you have any other questions or…" at bounding box center [477, 294] width 126 height 10
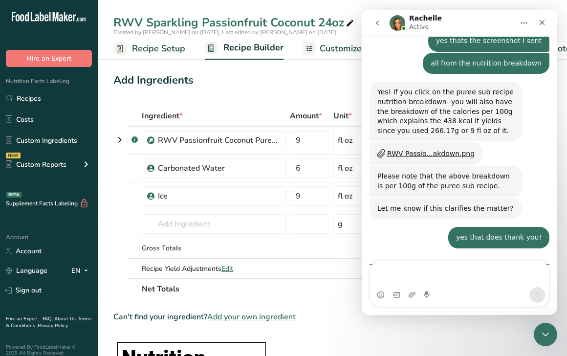
scroll to position [1394, 0]
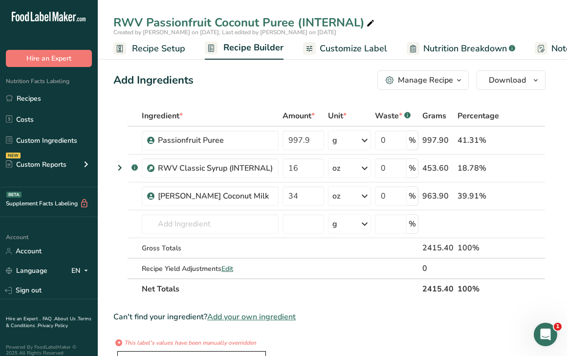
scroll to position [20, 0]
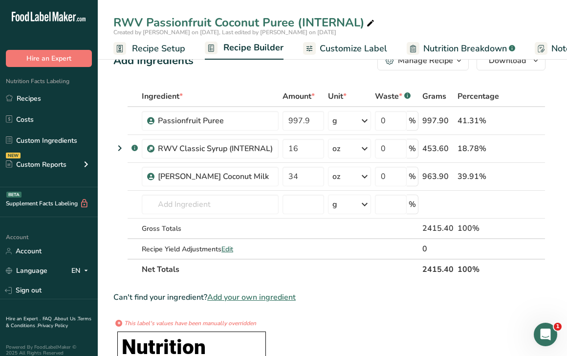
click at [444, 45] on span "Nutrition Breakdown" at bounding box center [465, 48] width 84 height 13
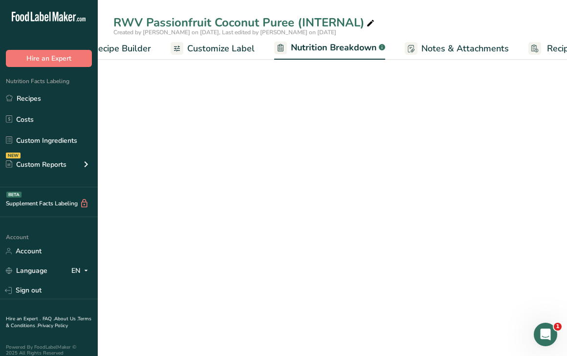
select select "Calories"
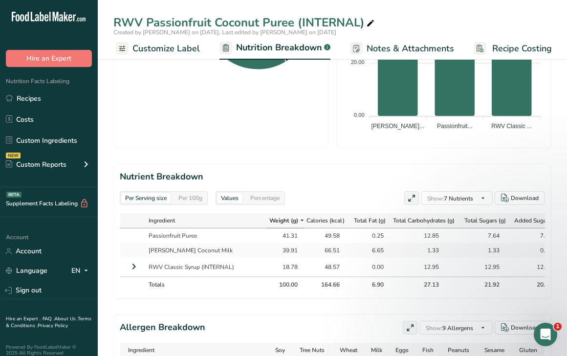
scroll to position [524, 0]
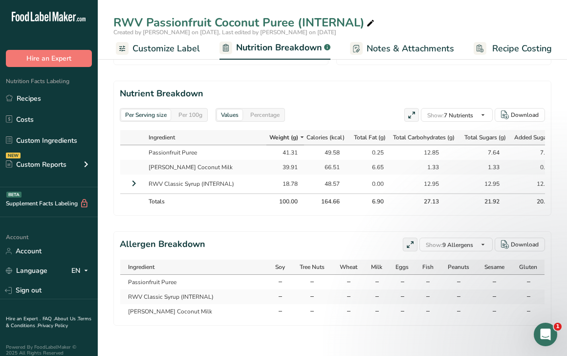
click at [137, 184] on icon at bounding box center [134, 183] width 12 height 18
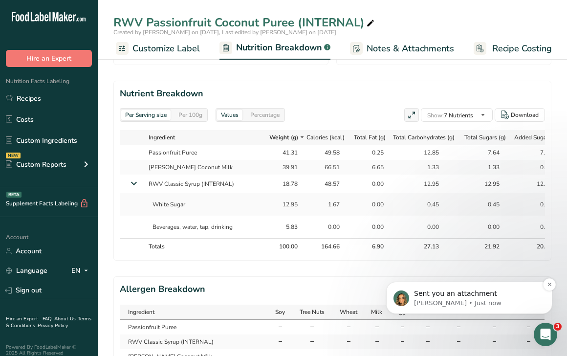
click at [440, 300] on p "[PERSON_NAME] • Just now" at bounding box center [477, 303] width 126 height 9
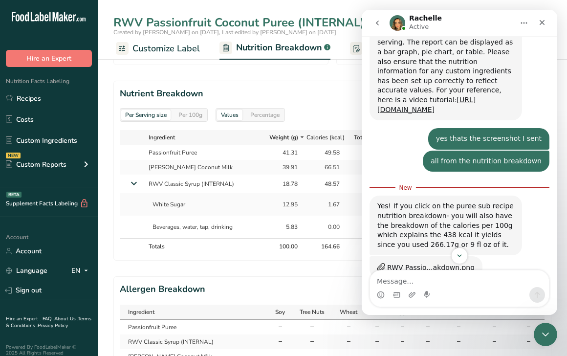
scroll to position [1290, 0]
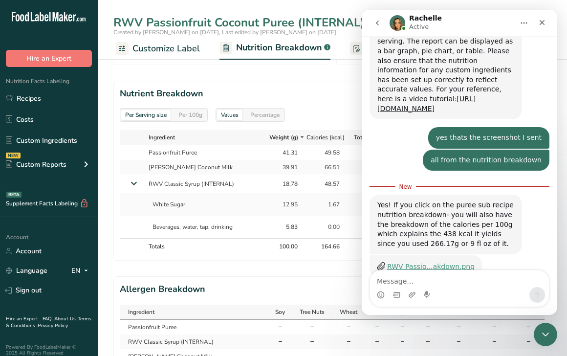
click at [436, 261] on div "RWV Passio...akdown.png" at bounding box center [430, 266] width 87 height 10
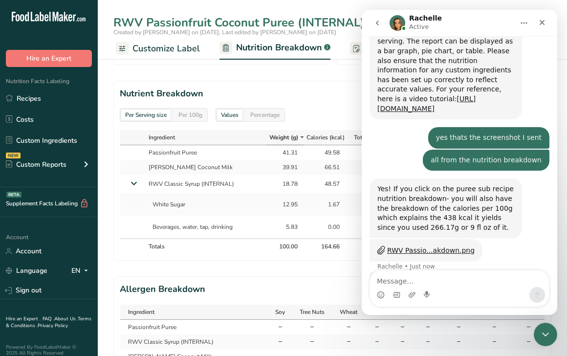
scroll to position [1316, 0]
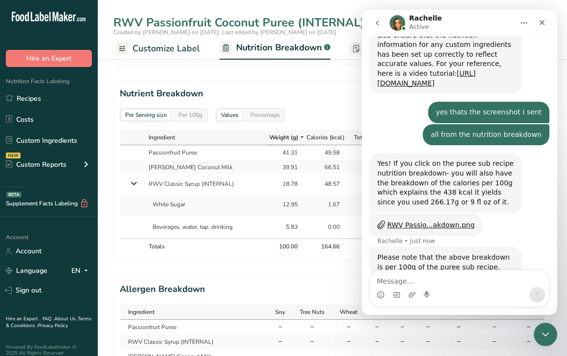
click at [191, 102] on section "Nutrient Breakdown Per Serving size Per 100g Values Percentage Show: 7 Nutrient…" at bounding box center [332, 171] width 438 height 180
click at [181, 114] on div "Per 100g" at bounding box center [190, 114] width 32 height 11
click at [192, 113] on div "Per 100g" at bounding box center [190, 114] width 32 height 11
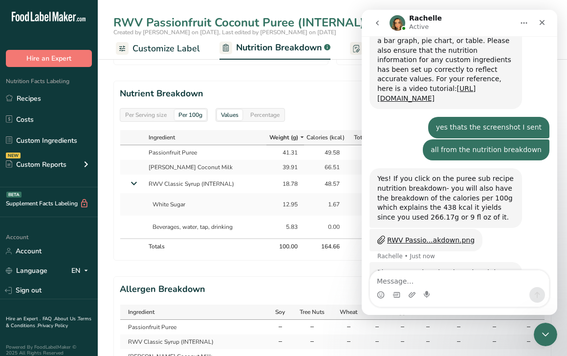
scroll to position [1301, 0]
click at [267, 120] on div "Values Percentage" at bounding box center [249, 115] width 69 height 14
click at [267, 114] on div "Percentage" at bounding box center [264, 114] width 37 height 11
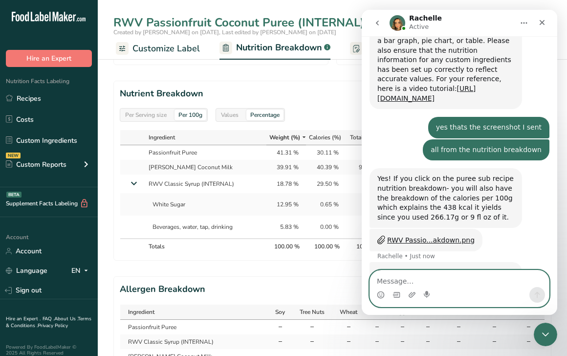
click at [421, 276] on textarea "Message…" at bounding box center [459, 278] width 179 height 17
type textarea "yes that does thank you!"
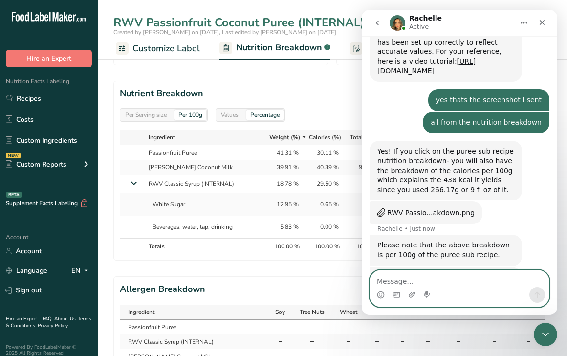
scroll to position [1329, 0]
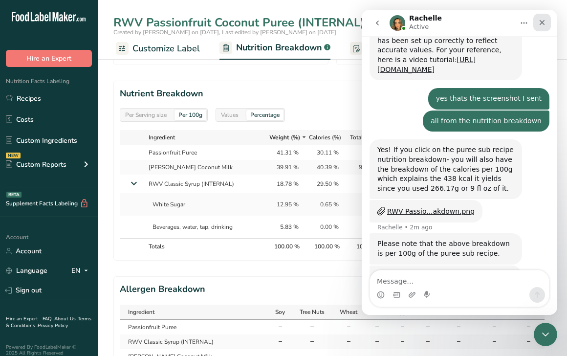
click at [545, 24] on icon "Close" at bounding box center [542, 23] width 8 height 8
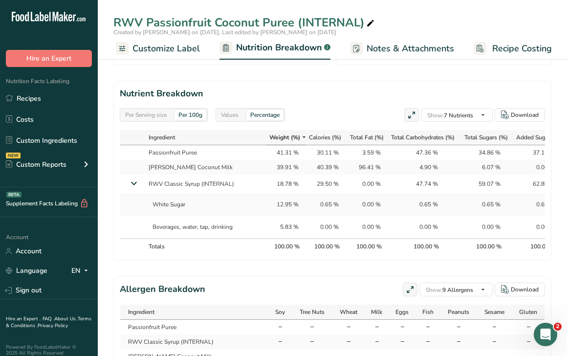
scroll to position [1368, 0]
